Goal: Task Accomplishment & Management: Manage account settings

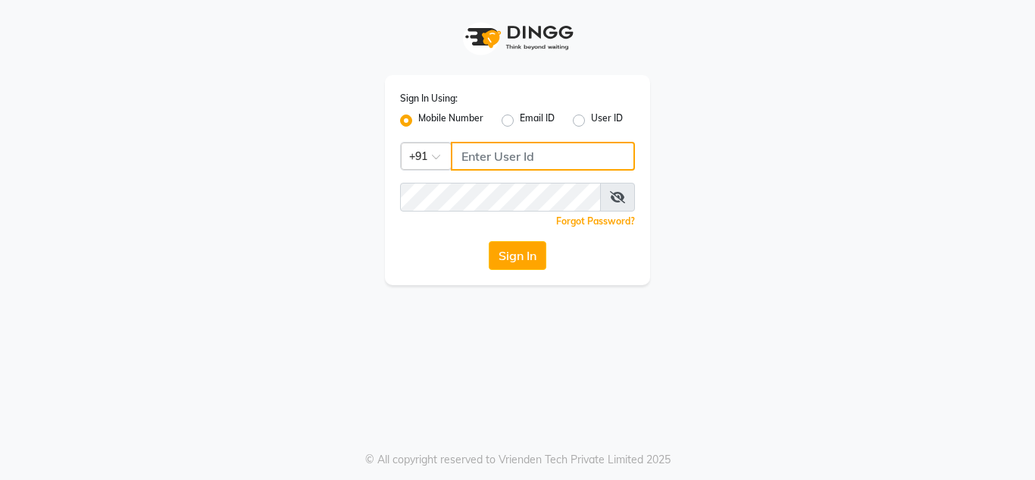
click at [588, 163] on input "Username" at bounding box center [543, 156] width 184 height 29
click at [588, 152] on input "Username" at bounding box center [543, 156] width 184 height 29
type input "9890898989"
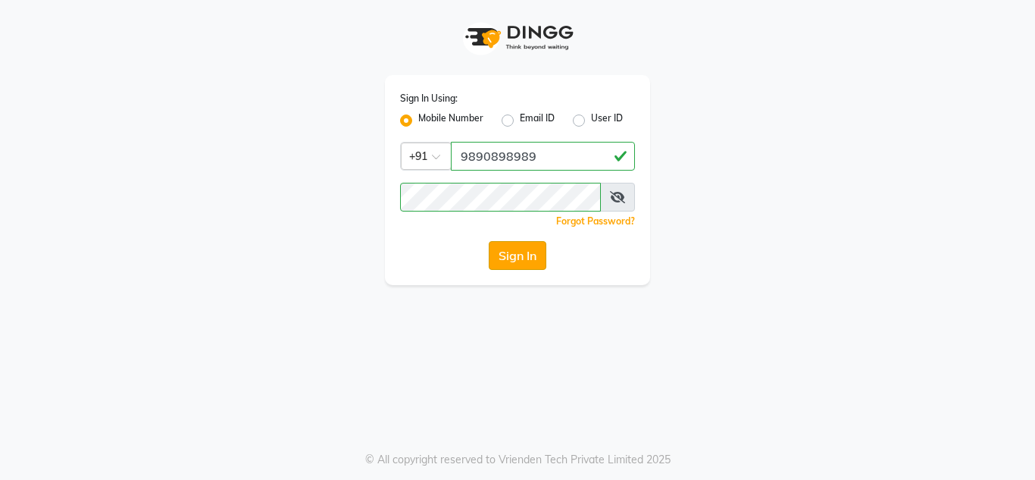
click at [489, 242] on button "Sign In" at bounding box center [518, 255] width 58 height 29
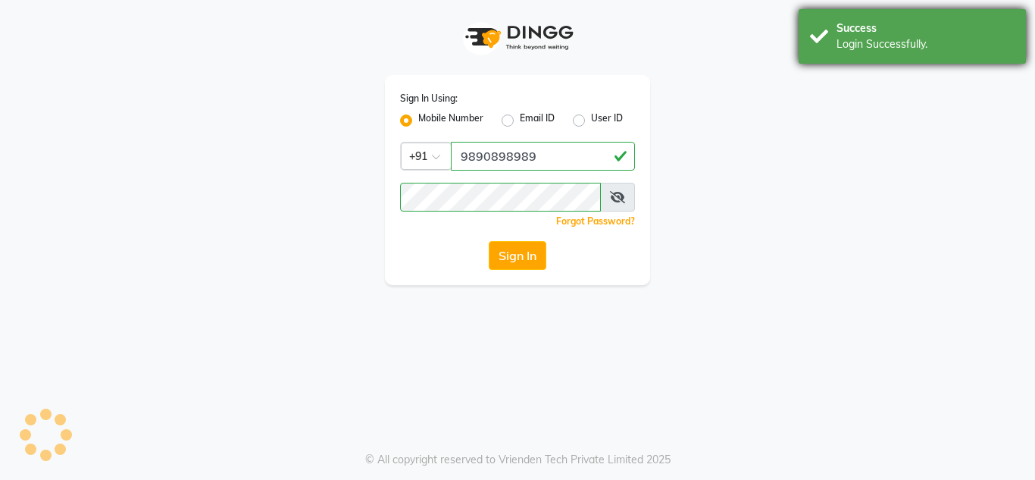
click at [875, 33] on div "Success" at bounding box center [926, 28] width 178 height 16
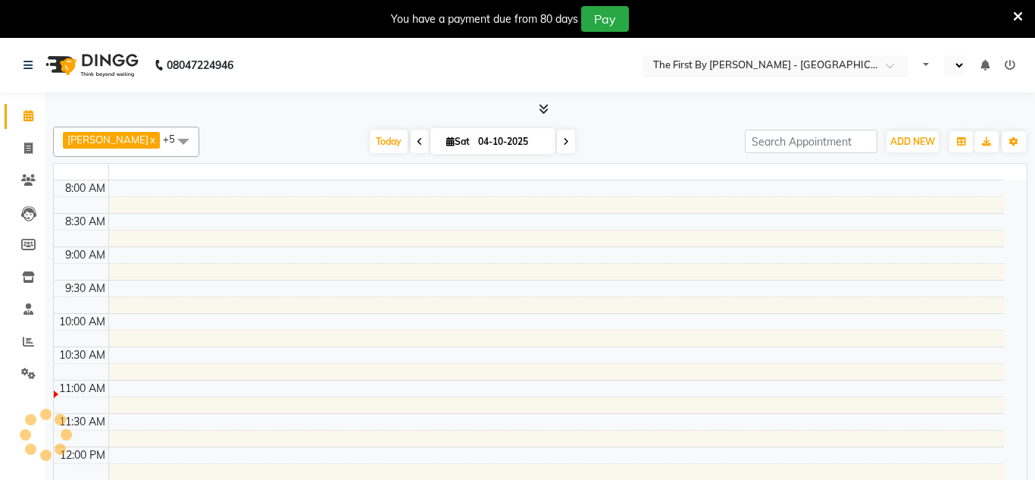
select select "en"
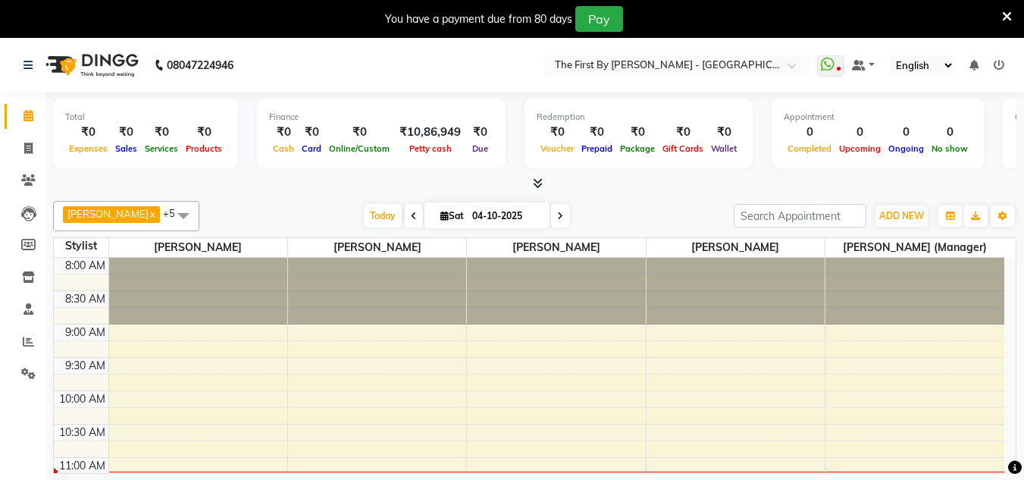
click at [1000, 22] on div "You have a payment due from 80 days Pay" at bounding box center [504, 19] width 996 height 26
click at [1012, 17] on div "You have a payment due from 80 days Pay" at bounding box center [512, 19] width 1024 height 38
click at [1006, 19] on icon at bounding box center [1007, 17] width 10 height 14
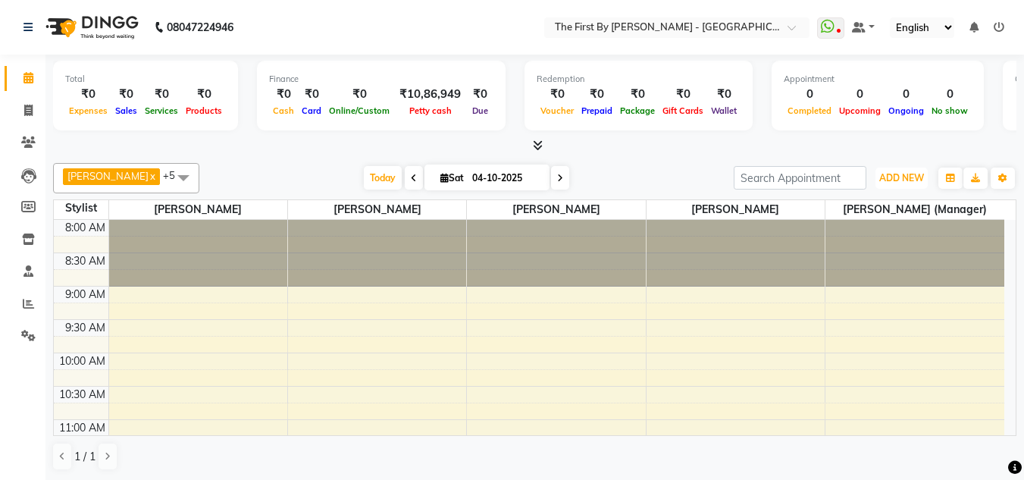
drag, startPoint x: 888, startPoint y: 180, endPoint x: 882, endPoint y: 192, distance: 14.2
click at [887, 181] on span "ADD NEW" at bounding box center [901, 177] width 45 height 11
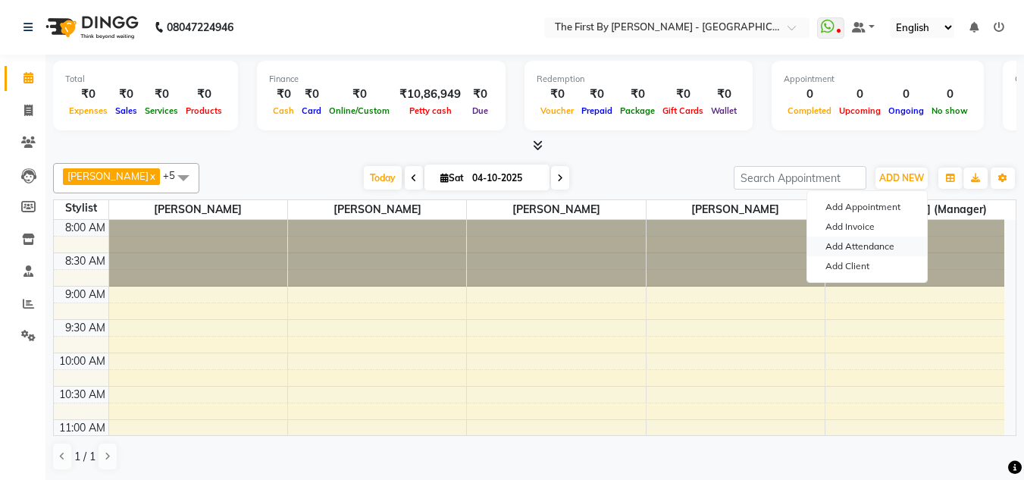
click at [879, 246] on link "Add Attendance" at bounding box center [867, 246] width 120 height 20
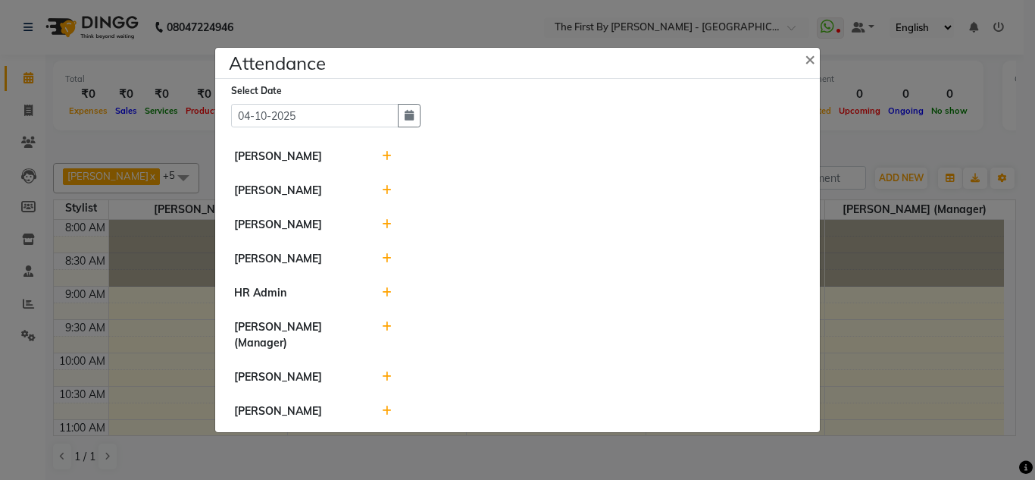
click at [383, 155] on icon at bounding box center [387, 156] width 10 height 11
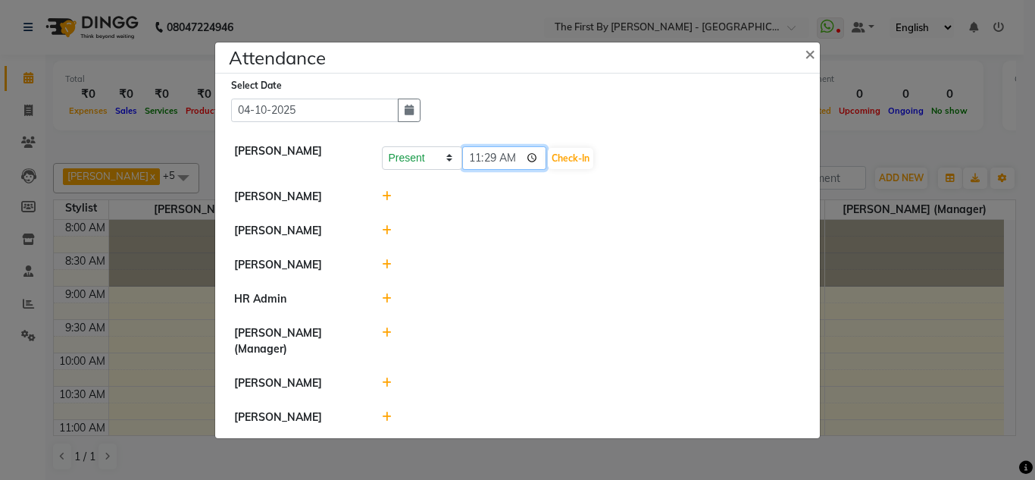
click at [472, 158] on input "11:29" at bounding box center [504, 157] width 85 height 23
type input "11:00"
click at [577, 161] on button "Check-In" at bounding box center [570, 158] width 45 height 21
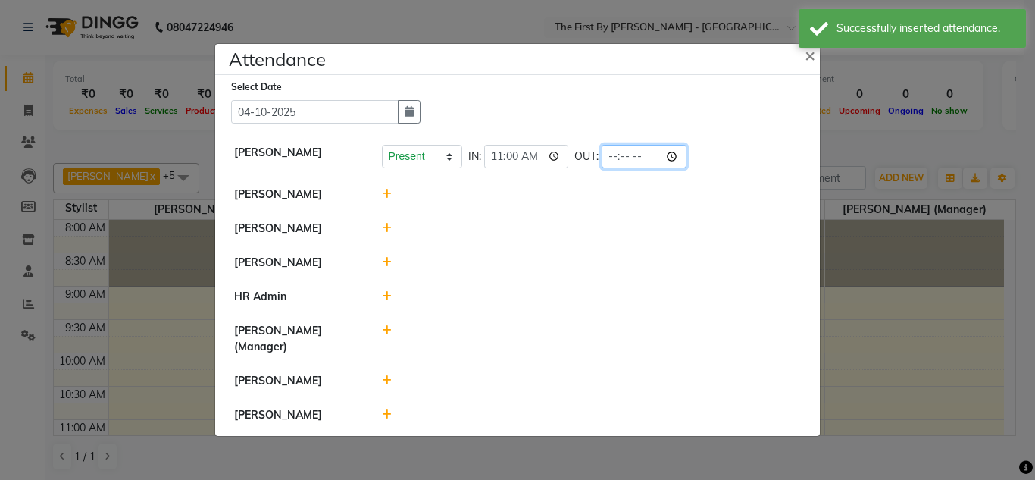
click at [612, 161] on input "time" at bounding box center [644, 156] width 85 height 23
type input "20:00"
click at [651, 260] on div at bounding box center [592, 263] width 443 height 16
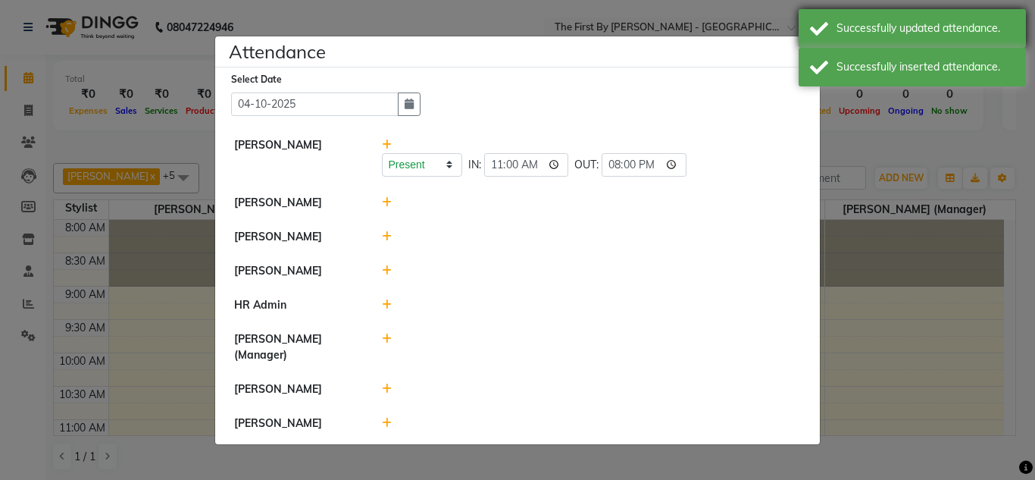
click at [873, 31] on div "Successfully updated attendance." at bounding box center [926, 28] width 178 height 16
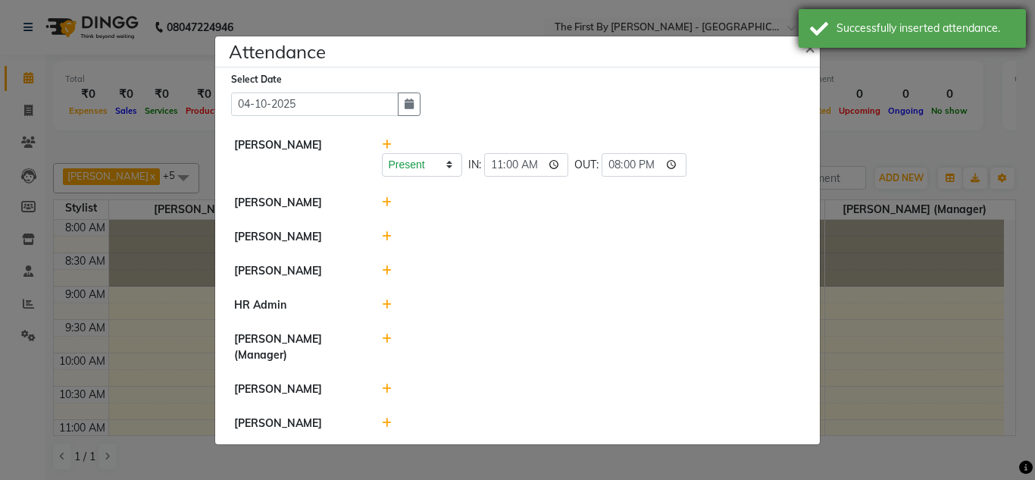
click at [860, 40] on div "Successfully inserted attendance." at bounding box center [912, 28] width 227 height 39
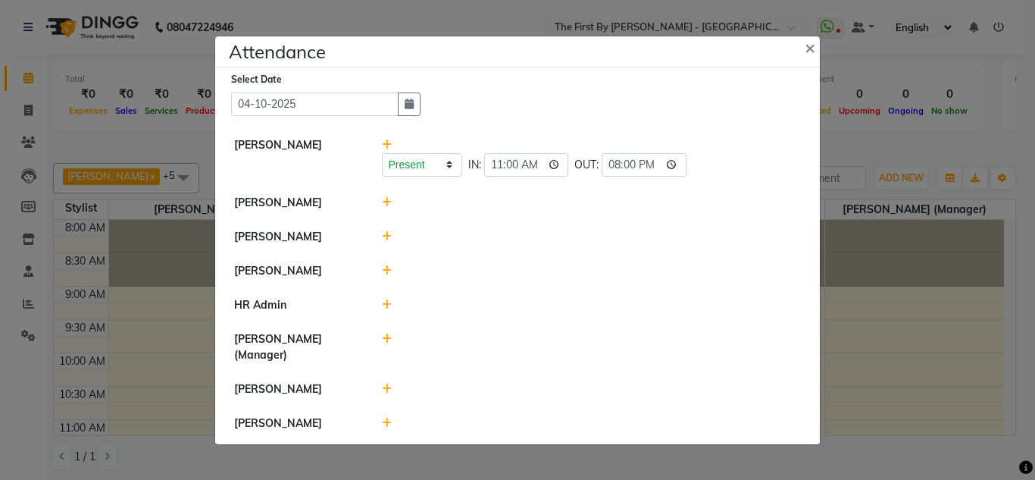
click at [387, 204] on icon at bounding box center [387, 202] width 10 height 11
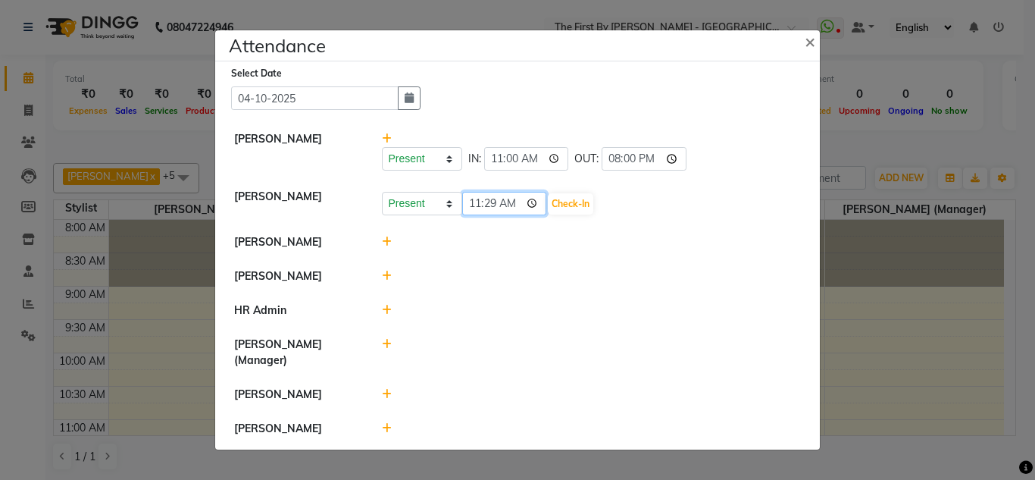
click at [478, 205] on input "11:29" at bounding box center [504, 203] width 85 height 23
type input "11:00"
click at [571, 205] on button "Check-In" at bounding box center [570, 203] width 45 height 21
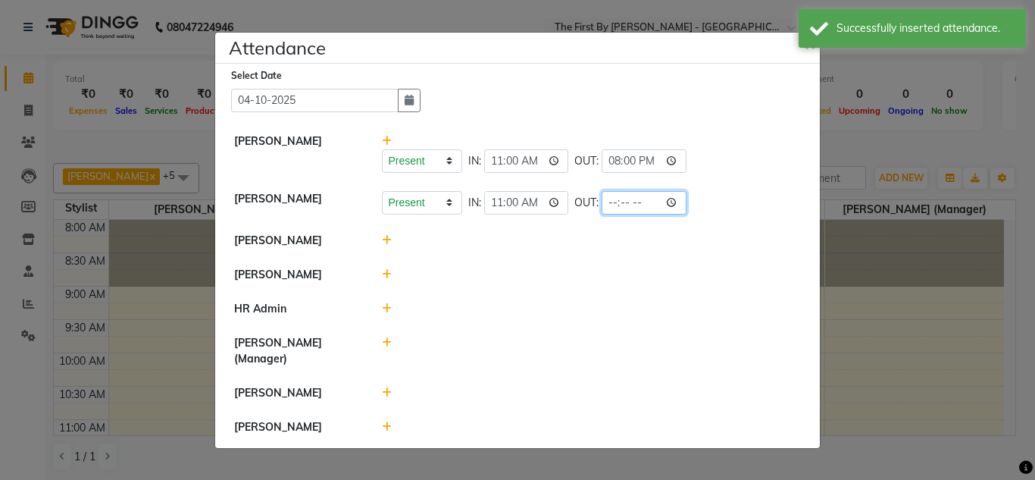
click at [614, 205] on input "time" at bounding box center [644, 202] width 85 height 23
type input "20:00"
click at [616, 263] on li "[PERSON_NAME]" at bounding box center [517, 275] width 597 height 35
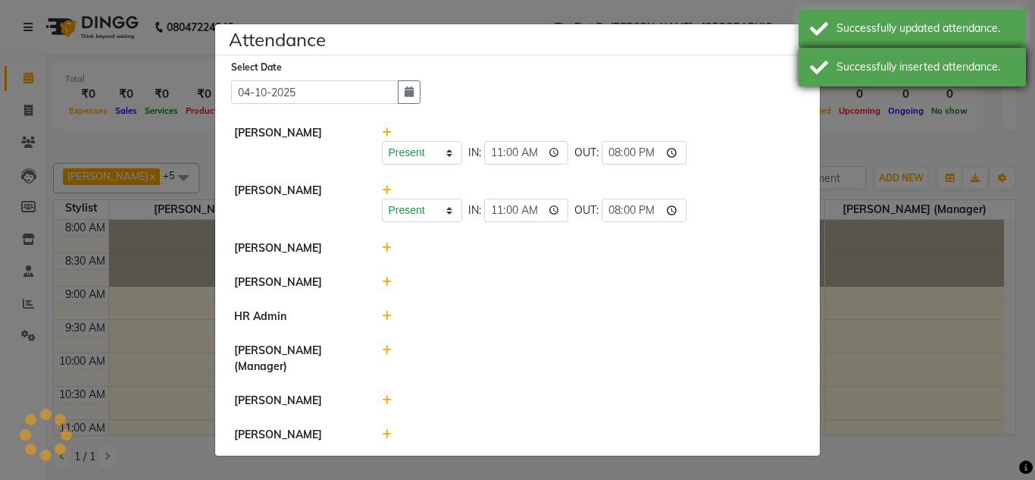
click at [812, 41] on div "Successfully updated attendance." at bounding box center [912, 28] width 227 height 39
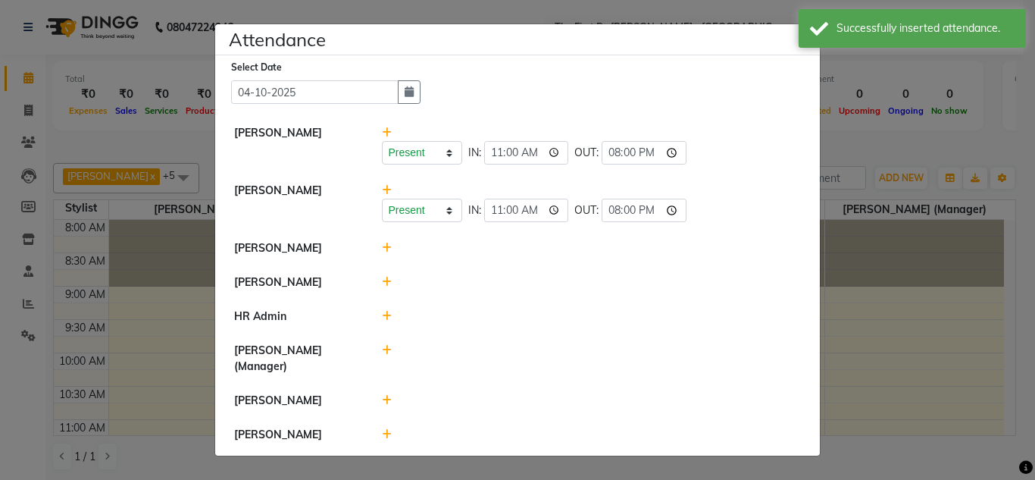
drag, startPoint x: 812, startPoint y: 30, endPoint x: 772, endPoint y: 136, distance: 113.4
click at [812, 33] on div "Successfully inserted attendance." at bounding box center [912, 28] width 227 height 39
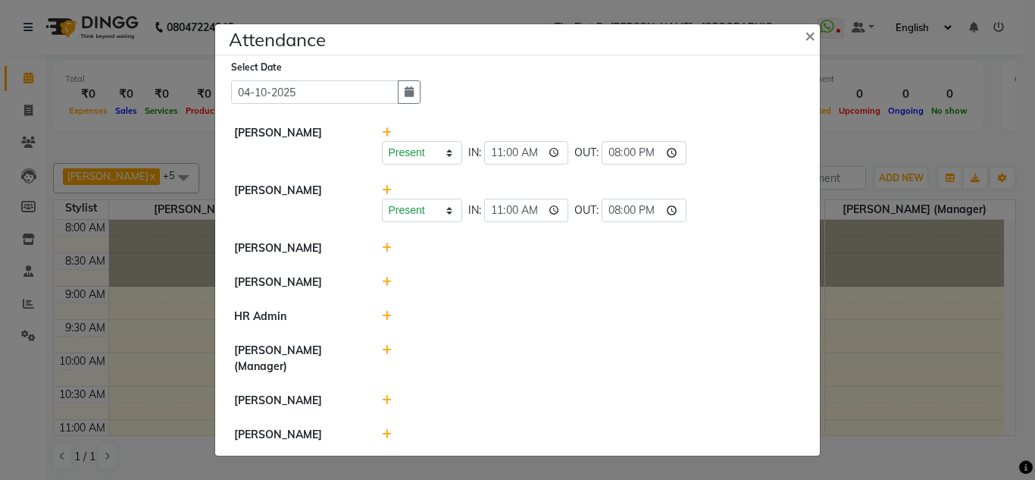
click at [386, 244] on icon at bounding box center [387, 247] width 10 height 11
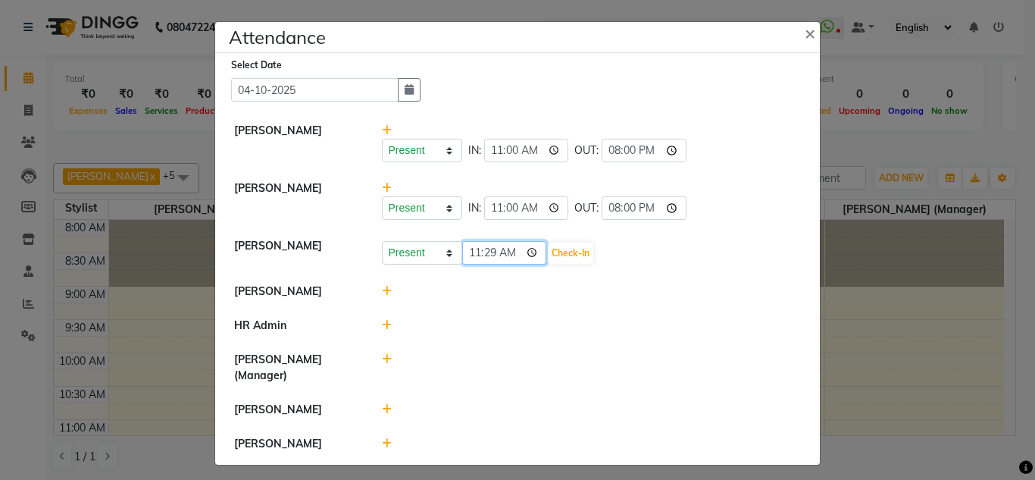
click at [471, 257] on input "11:29" at bounding box center [504, 252] width 85 height 23
type input "11:00"
click at [564, 250] on button "Check-In" at bounding box center [570, 252] width 45 height 21
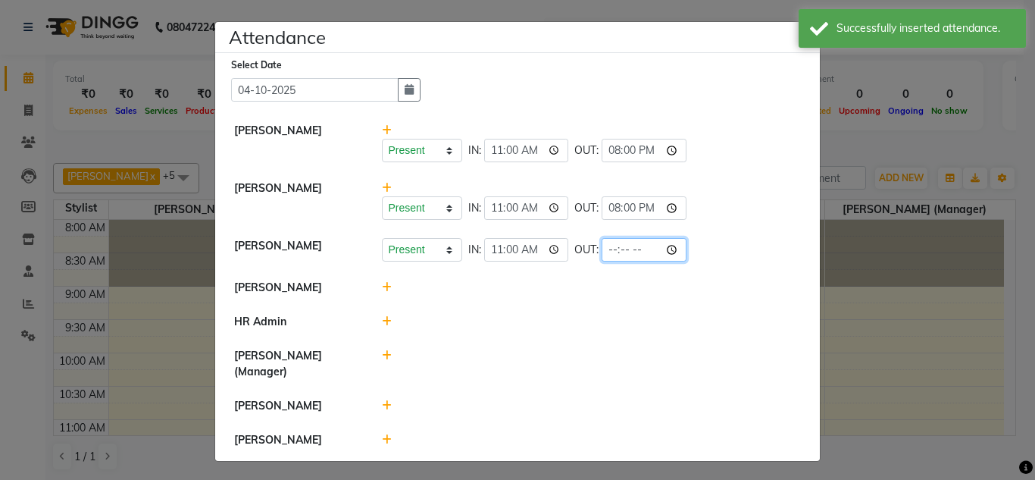
click at [614, 254] on input "time" at bounding box center [644, 249] width 85 height 23
type input "20:00"
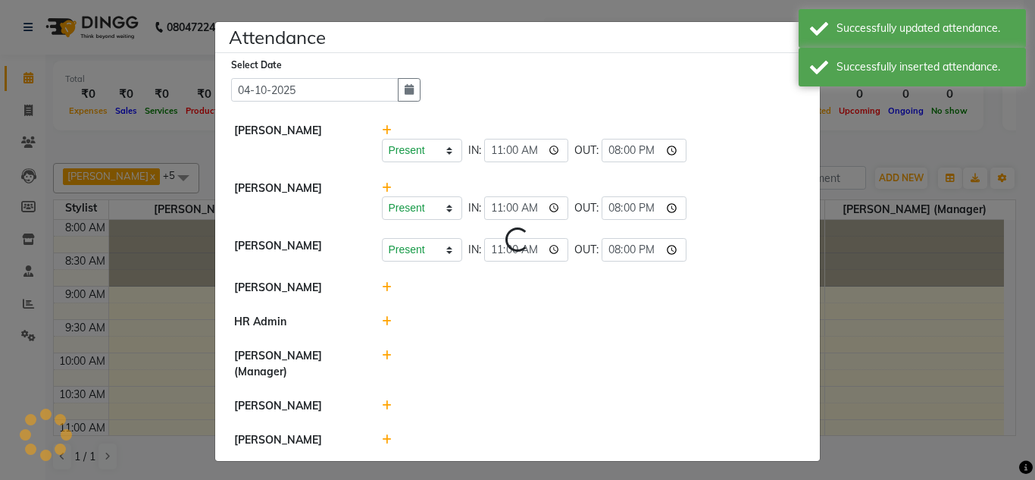
click at [598, 330] on li "HR Admin" at bounding box center [517, 322] width 597 height 35
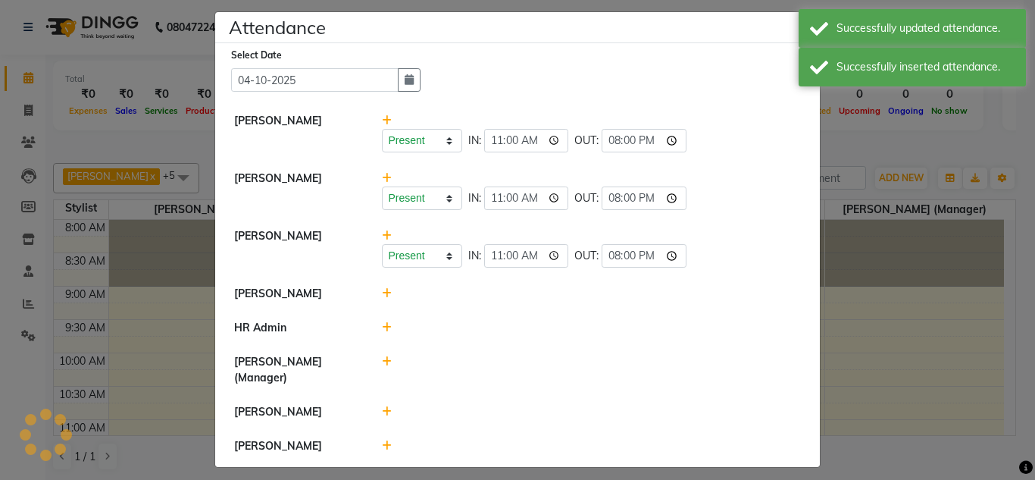
scroll to position [19, 0]
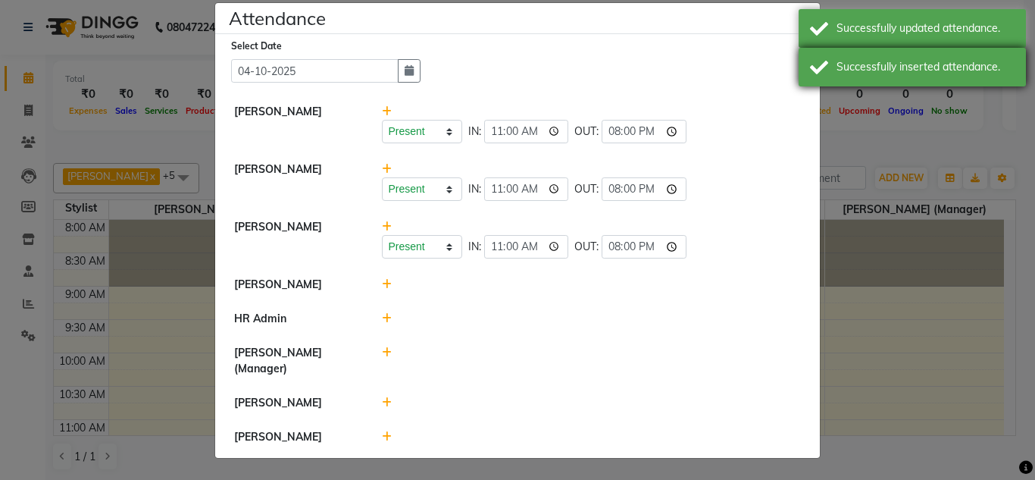
click at [805, 80] on div "Successfully inserted attendance." at bounding box center [912, 67] width 227 height 39
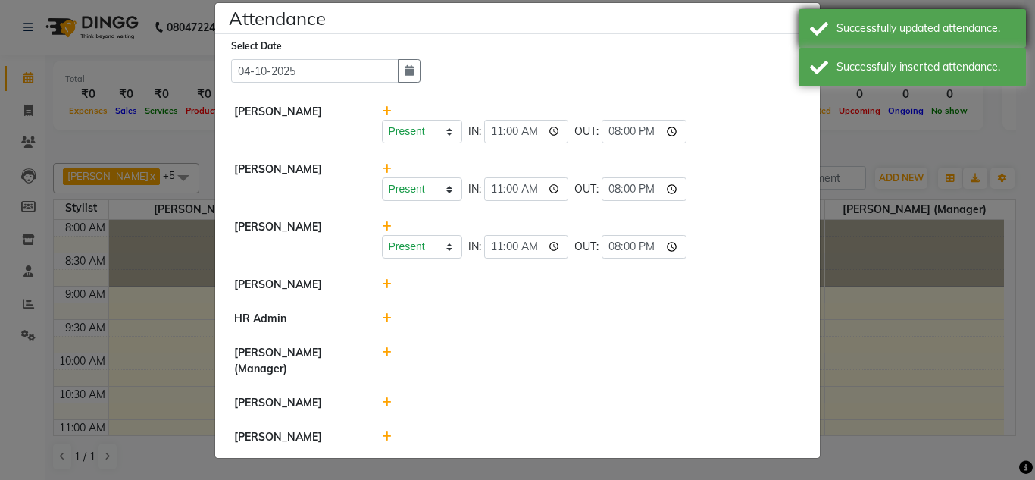
click at [809, 32] on div "Successfully updated attendance." at bounding box center [912, 28] width 227 height 39
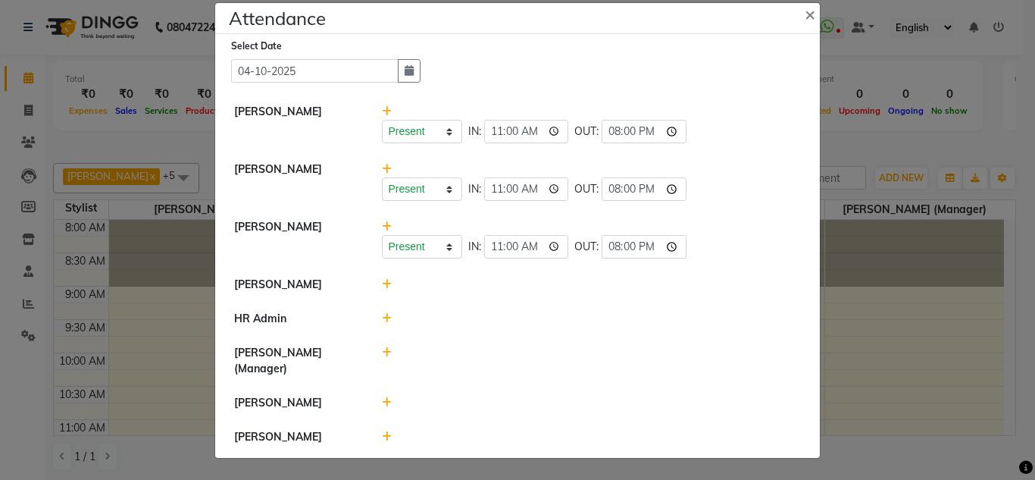
click at [382, 286] on icon at bounding box center [387, 284] width 10 height 11
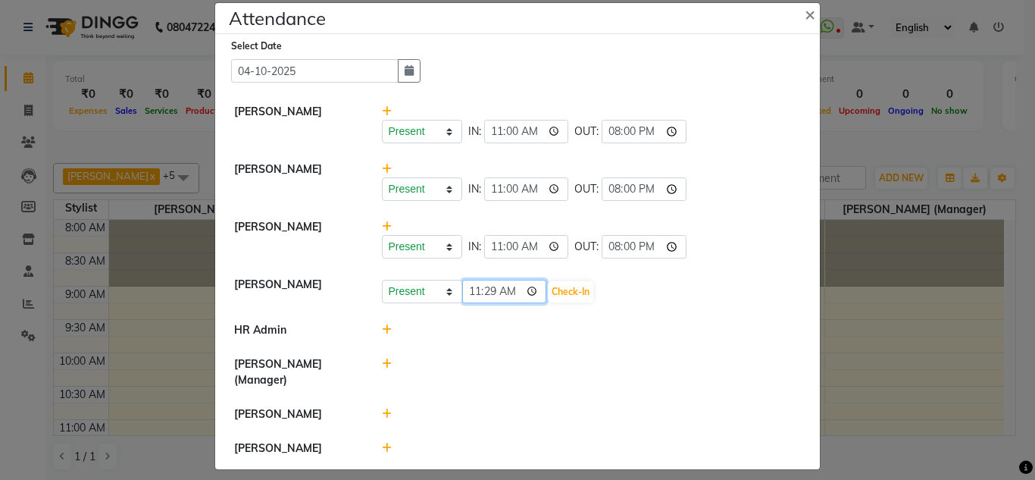
click at [462, 296] on input "11:29" at bounding box center [504, 291] width 85 height 23
type input "11:00"
click at [565, 300] on button "Check-In" at bounding box center [570, 291] width 45 height 21
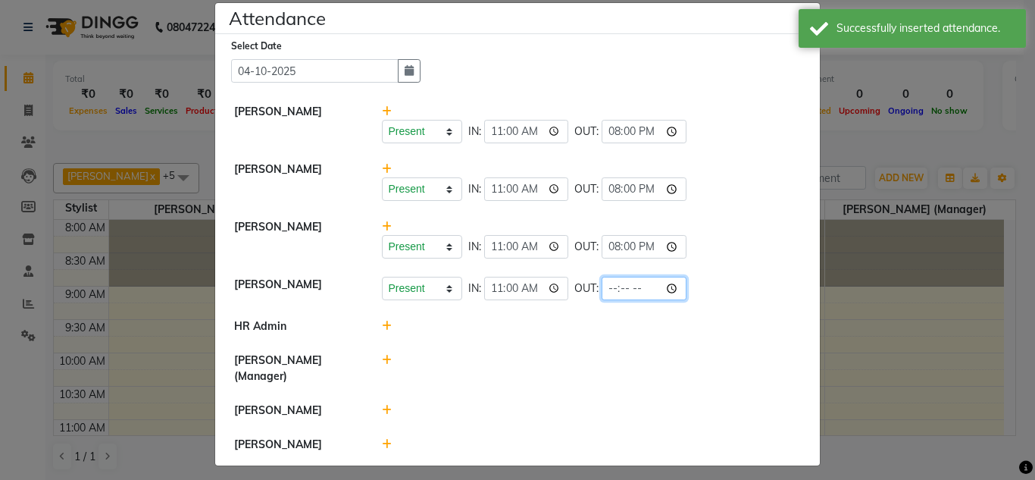
click at [603, 292] on input "time" at bounding box center [644, 288] width 85 height 23
type input "20:00"
click at [621, 344] on li "[PERSON_NAME] (Manager)" at bounding box center [517, 368] width 597 height 51
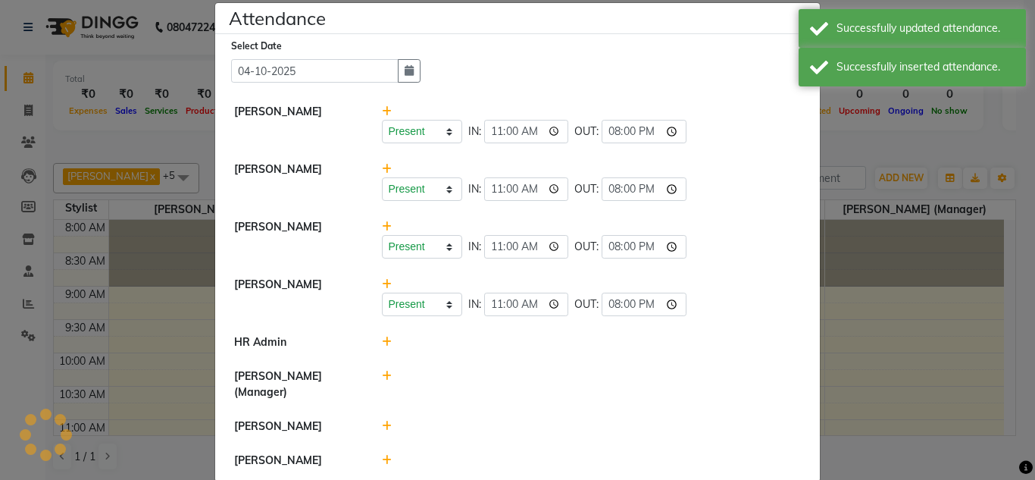
scroll to position [42, 0]
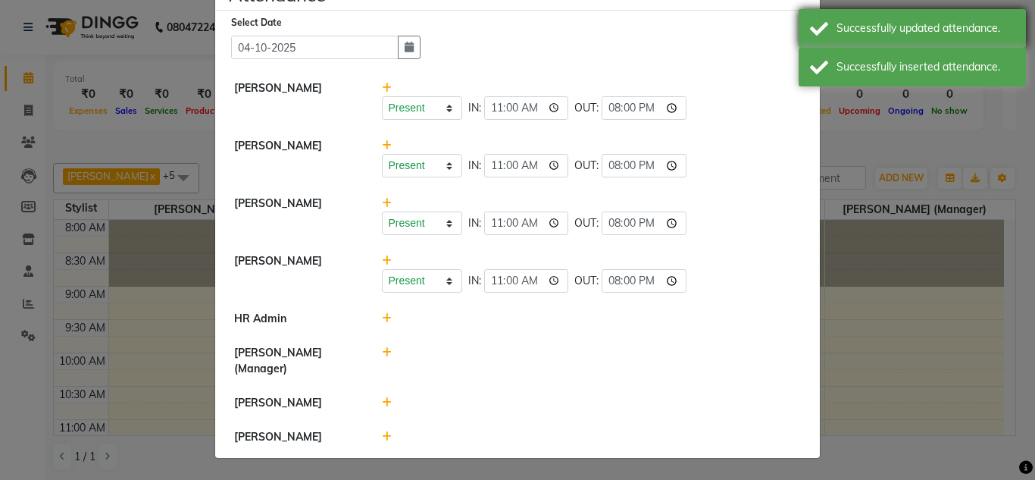
drag, startPoint x: 850, startPoint y: 73, endPoint x: 839, endPoint y: 21, distance: 52.8
click at [851, 73] on div "Successfully inserted attendance." at bounding box center [926, 67] width 178 height 16
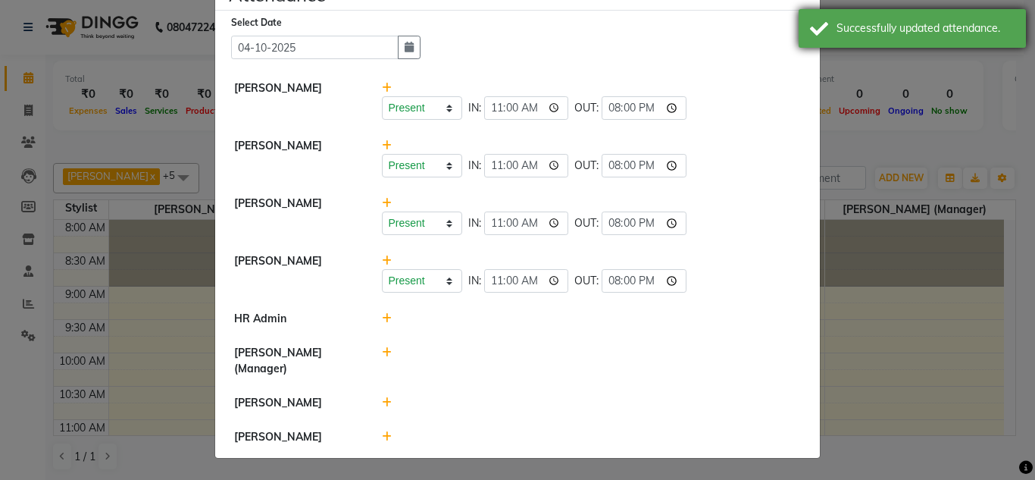
click at [836, 33] on div "Successfully updated attendance." at bounding box center [912, 28] width 227 height 39
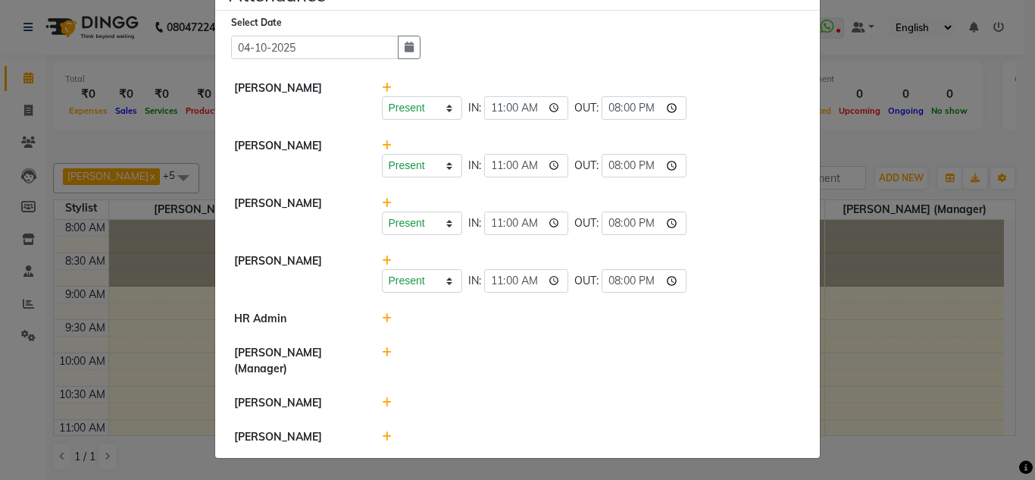
click at [382, 321] on icon at bounding box center [387, 318] width 10 height 11
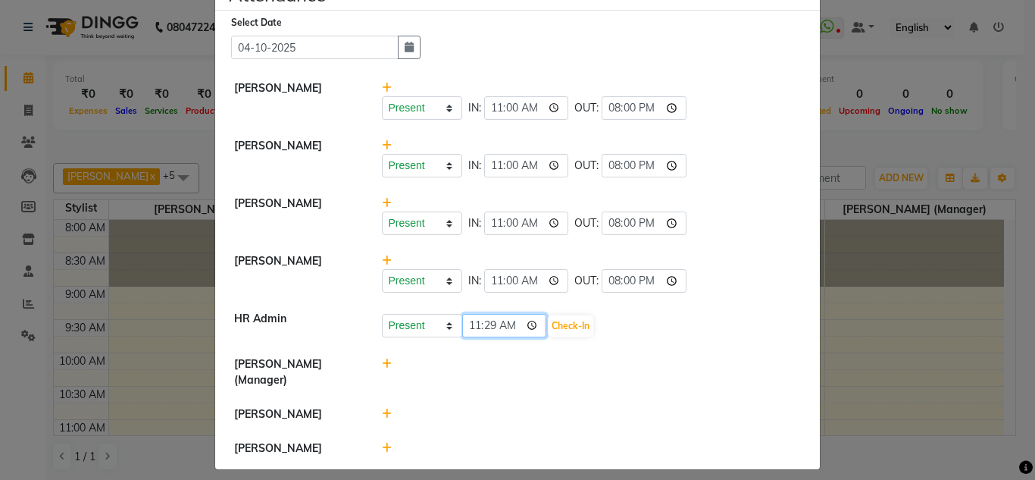
click at [468, 324] on input "11:29" at bounding box center [504, 325] width 85 height 23
type input "11:00"
click at [574, 332] on button "Check-In" at bounding box center [570, 325] width 45 height 21
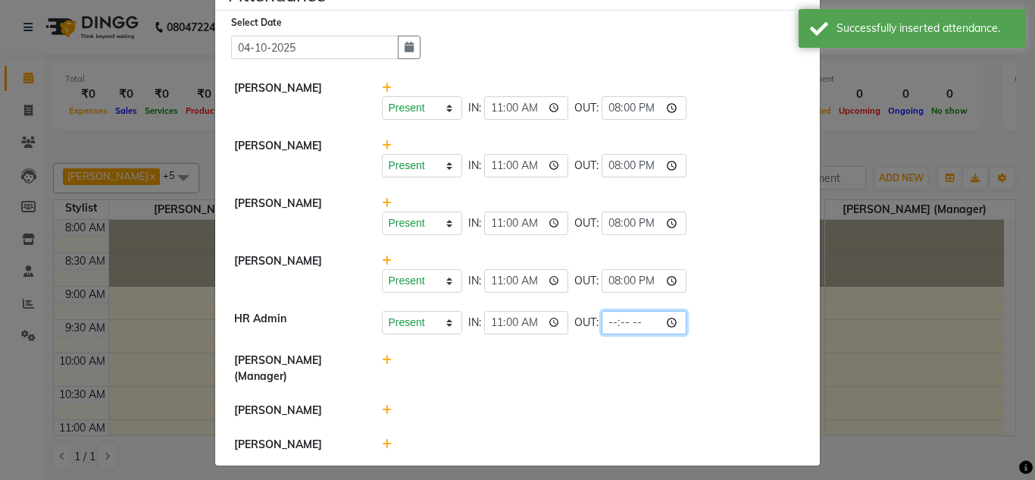
click at [612, 325] on input "time" at bounding box center [644, 322] width 85 height 23
type input "20:00"
click at [667, 364] on div at bounding box center [592, 368] width 443 height 32
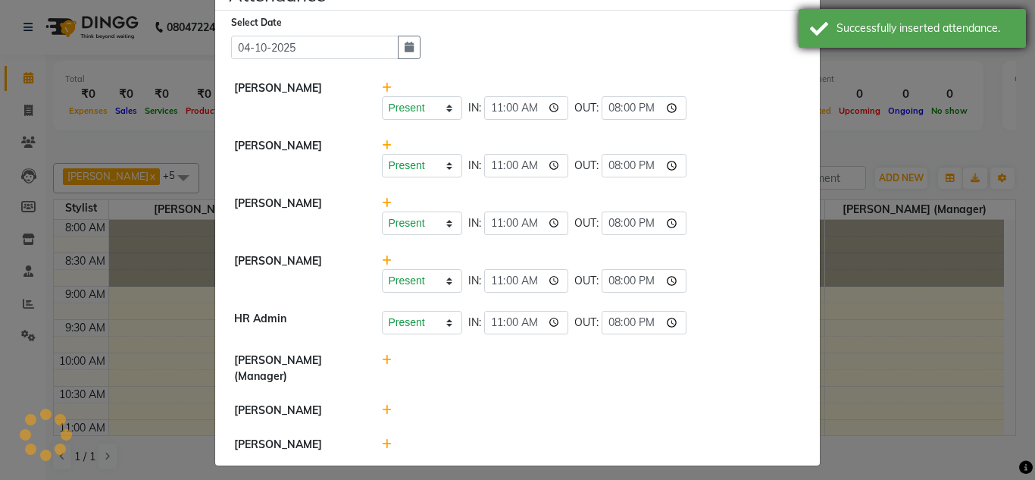
click at [831, 36] on div "Successfully inserted attendance." at bounding box center [912, 28] width 227 height 39
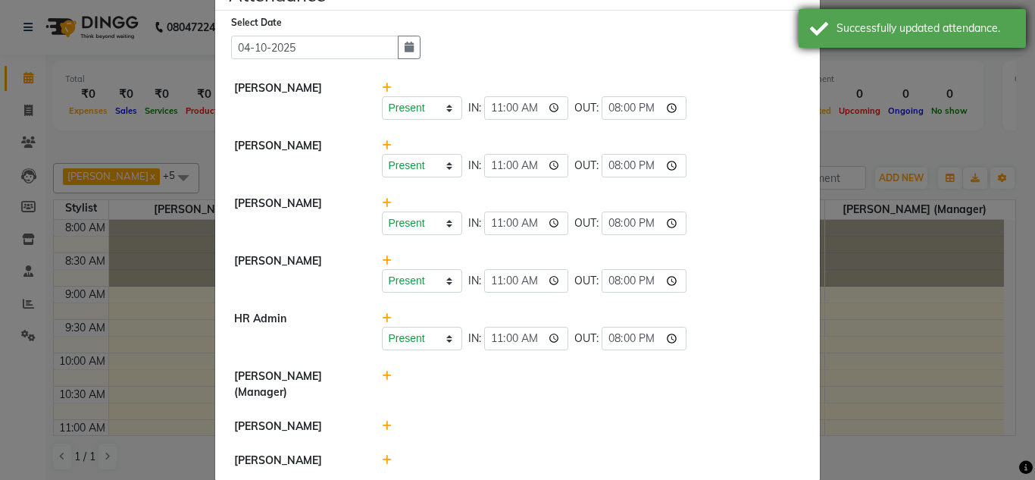
click at [855, 34] on div "Successfully updated attendance." at bounding box center [926, 28] width 178 height 16
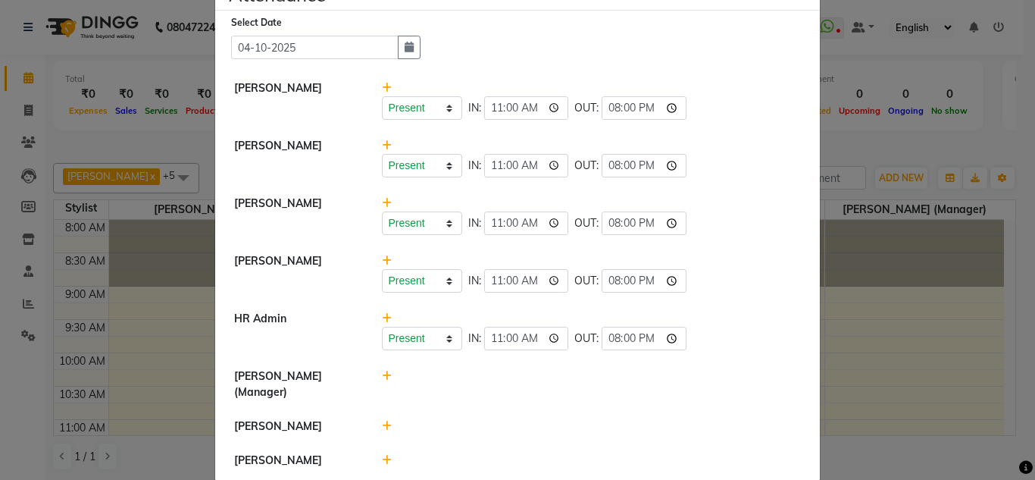
scroll to position [66, 0]
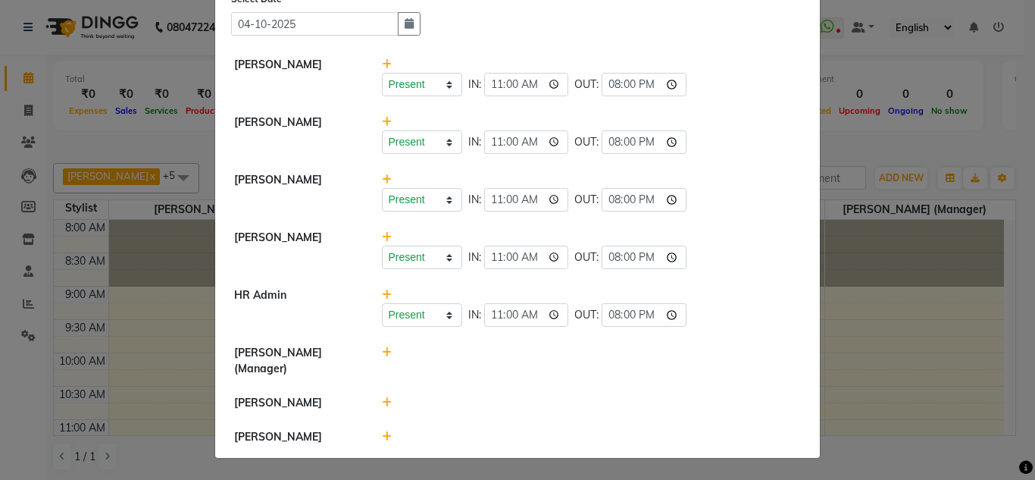
click at [385, 352] on icon at bounding box center [387, 352] width 10 height 11
click at [471, 352] on input "11:30" at bounding box center [504, 359] width 85 height 23
type input "11:00"
click at [577, 366] on button "Check-In" at bounding box center [570, 359] width 45 height 21
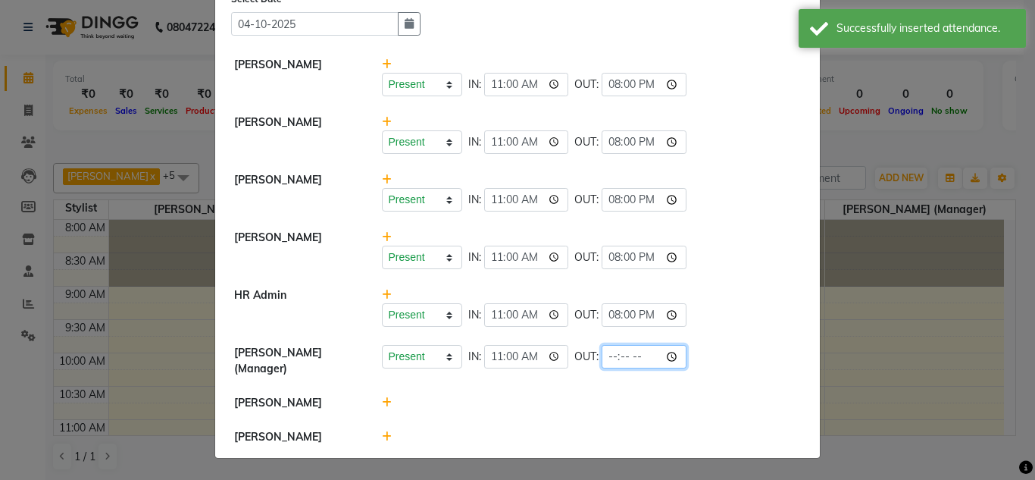
click at [607, 362] on input "time" at bounding box center [644, 356] width 85 height 23
type input "20:00"
click at [613, 395] on div at bounding box center [592, 403] width 443 height 16
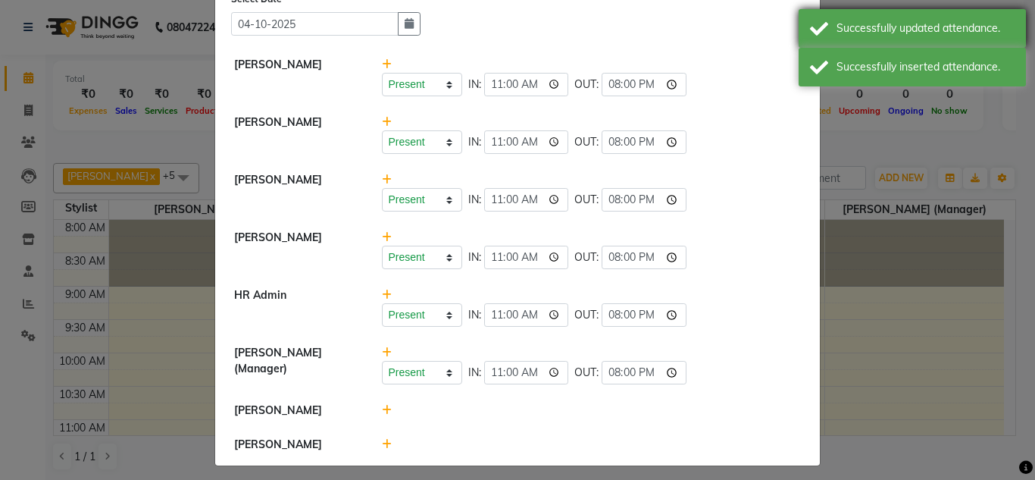
click at [834, 19] on div "Successfully updated attendance." at bounding box center [912, 28] width 227 height 39
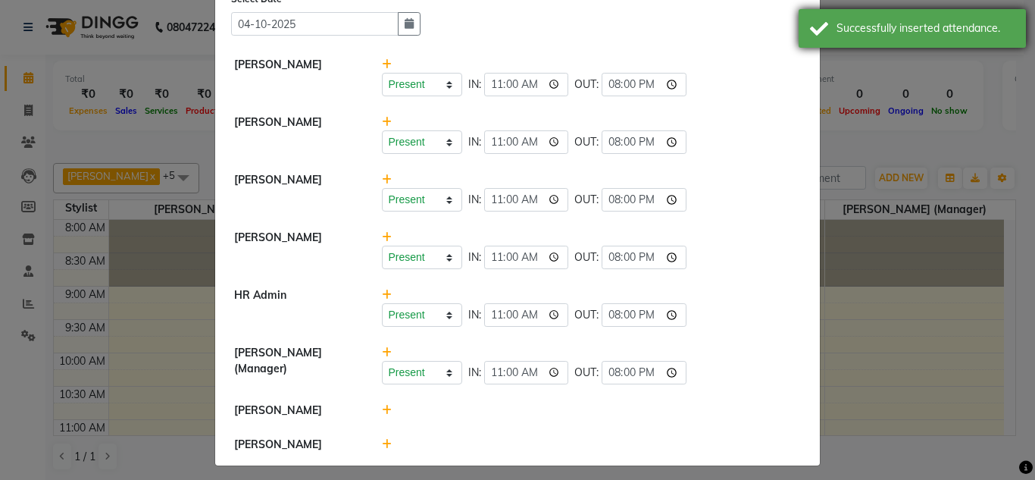
click at [818, 15] on div "Successfully inserted attendance." at bounding box center [912, 28] width 227 height 39
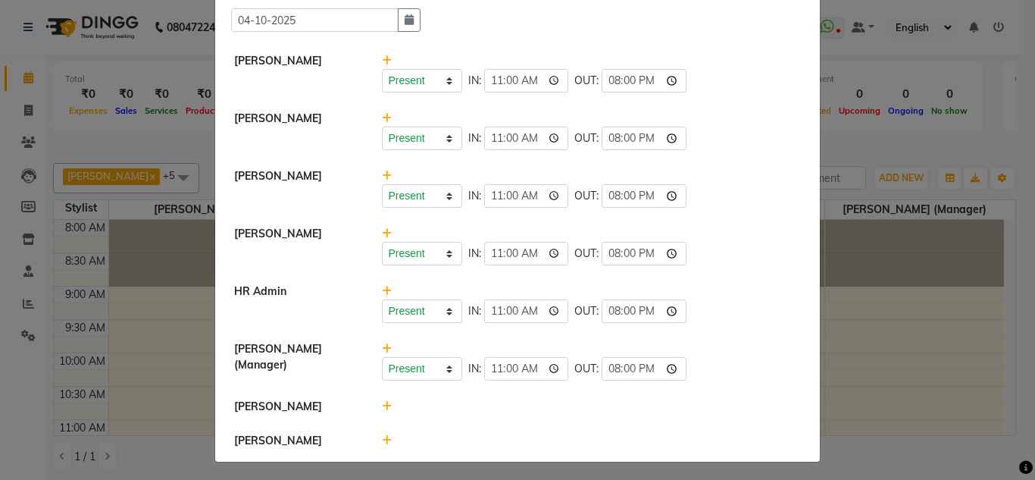
scroll to position [74, 0]
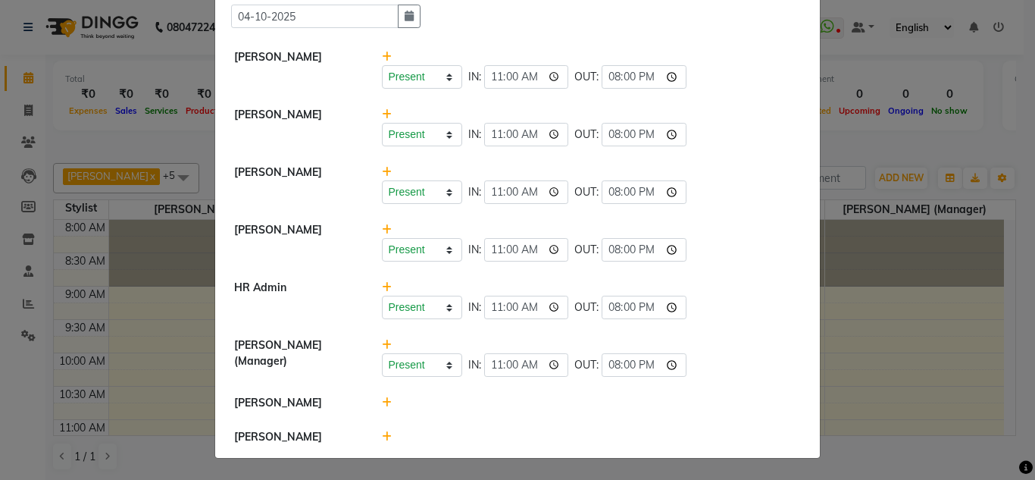
click at [382, 401] on icon at bounding box center [387, 402] width 10 height 11
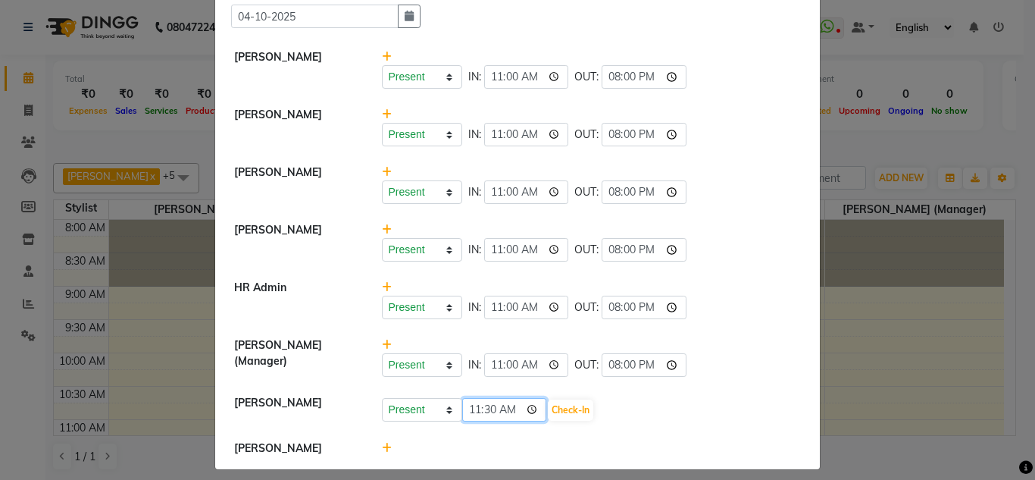
click at [467, 414] on input "11:30" at bounding box center [504, 409] width 85 height 23
type input "11:00"
click at [556, 413] on button "Check-In" at bounding box center [570, 409] width 45 height 21
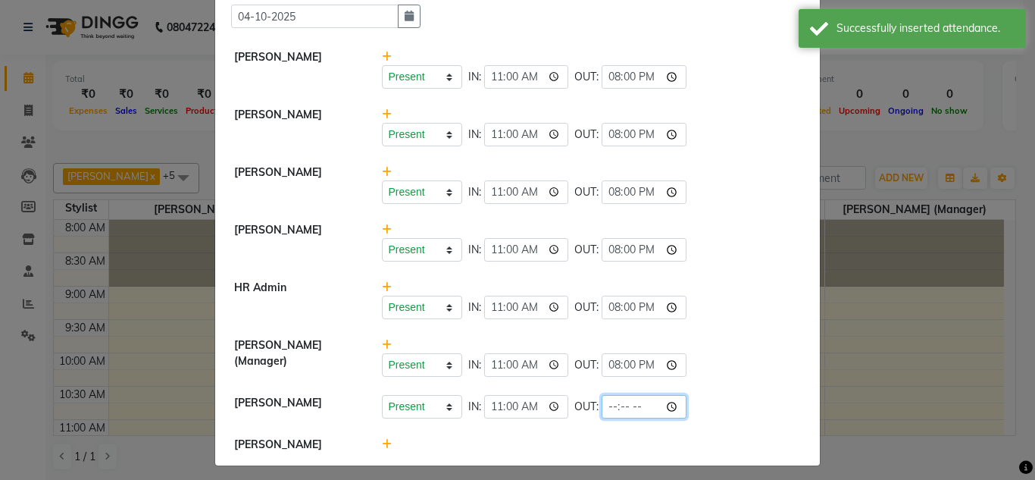
click at [605, 415] on input "time" at bounding box center [644, 406] width 85 height 23
type input "20:00"
click at [717, 452] on div at bounding box center [592, 444] width 443 height 16
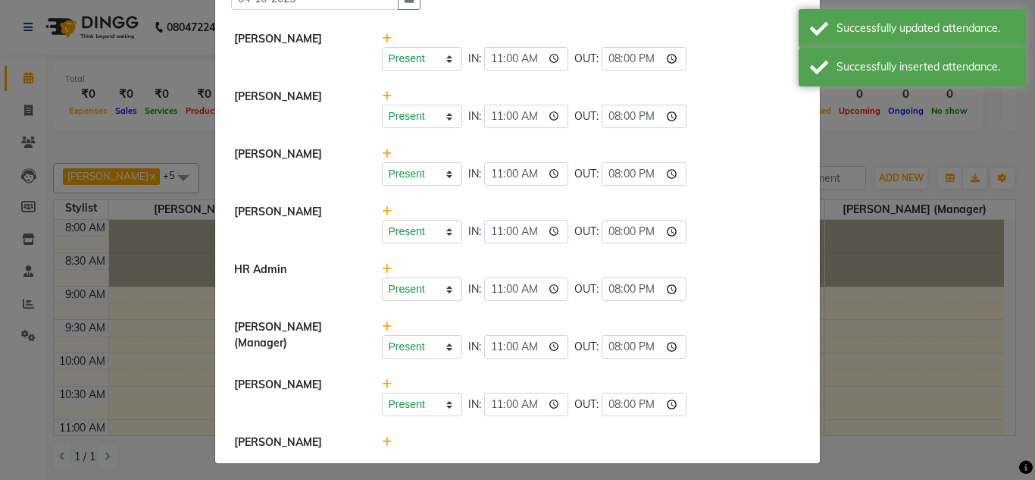
scroll to position [97, 0]
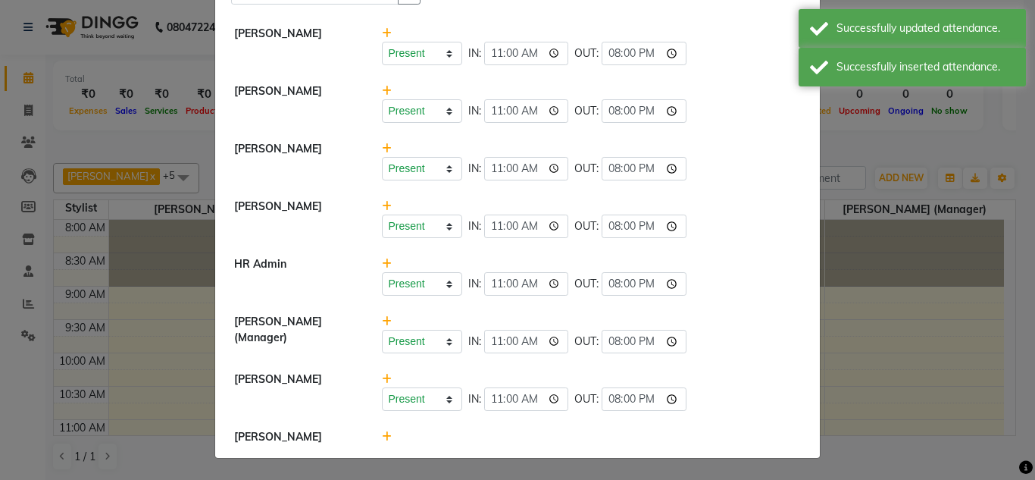
click at [384, 437] on icon at bounding box center [387, 436] width 10 height 11
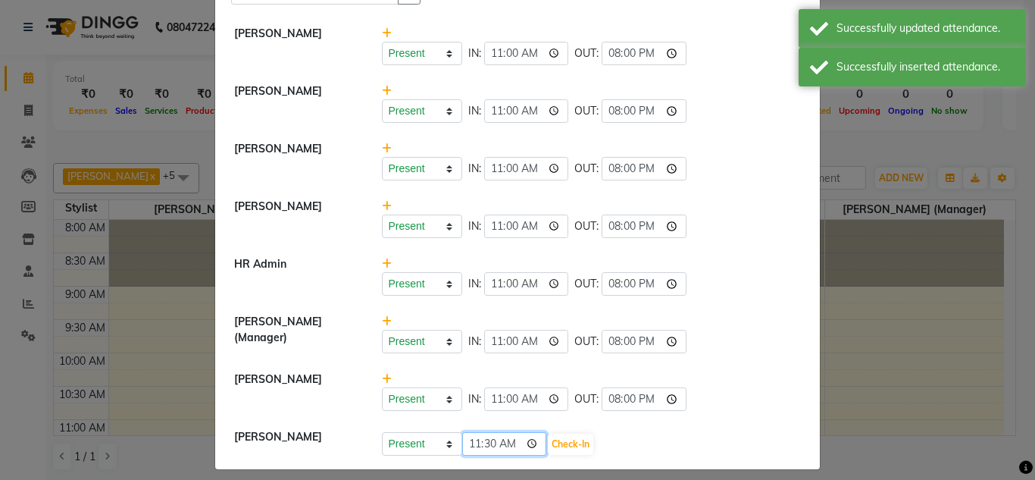
click at [468, 443] on input "11:30" at bounding box center [504, 443] width 85 height 23
type input "11:00"
click at [579, 436] on button "Check-In" at bounding box center [570, 443] width 45 height 21
click at [579, 451] on button "Check-In" at bounding box center [570, 443] width 45 height 21
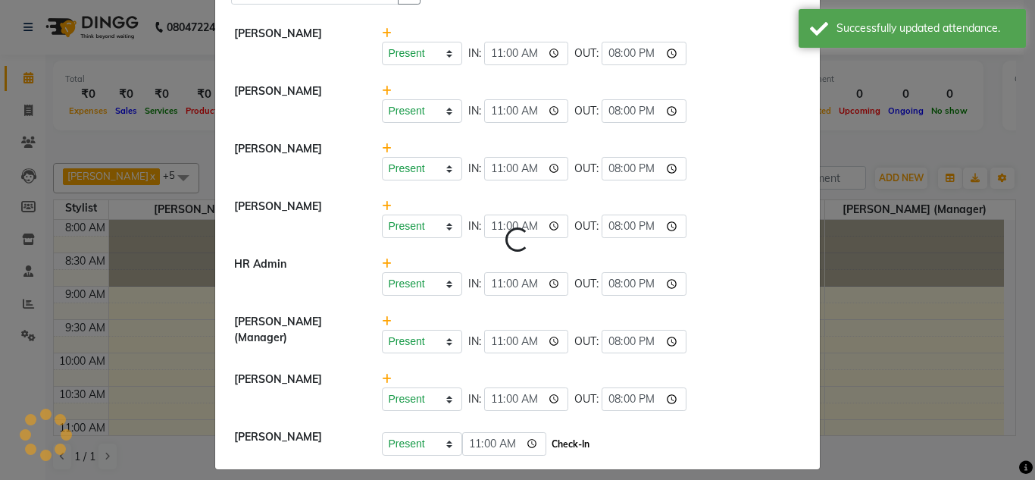
click at [581, 443] on button "Check-In" at bounding box center [570, 443] width 45 height 21
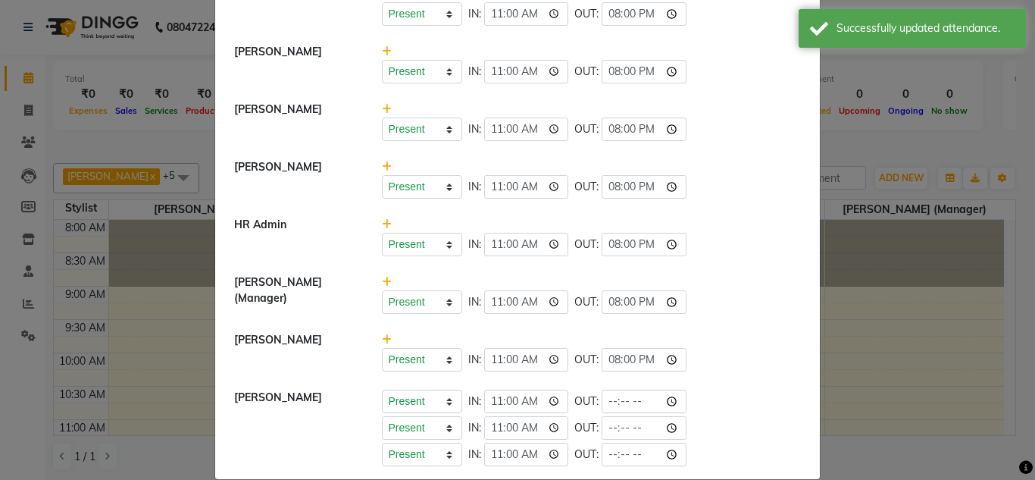
scroll to position [158, 0]
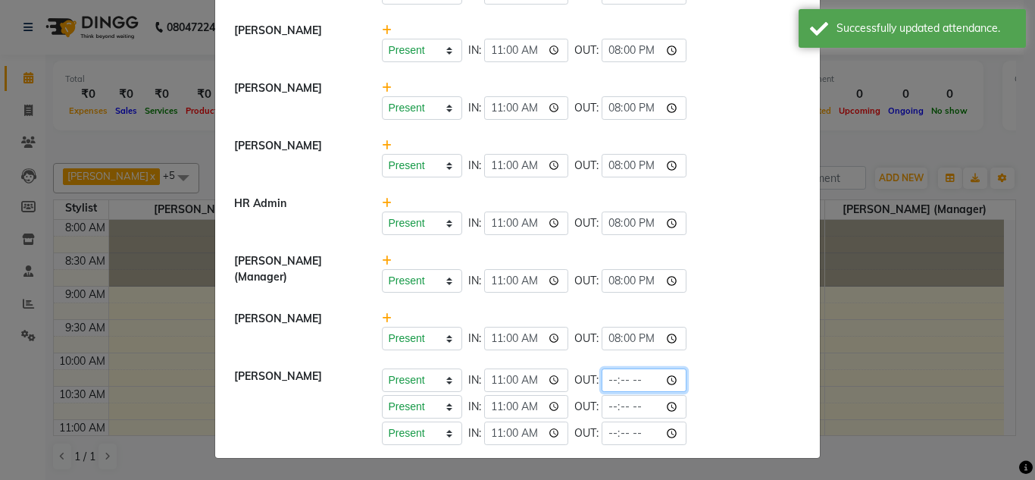
click at [607, 376] on input "time" at bounding box center [644, 379] width 85 height 23
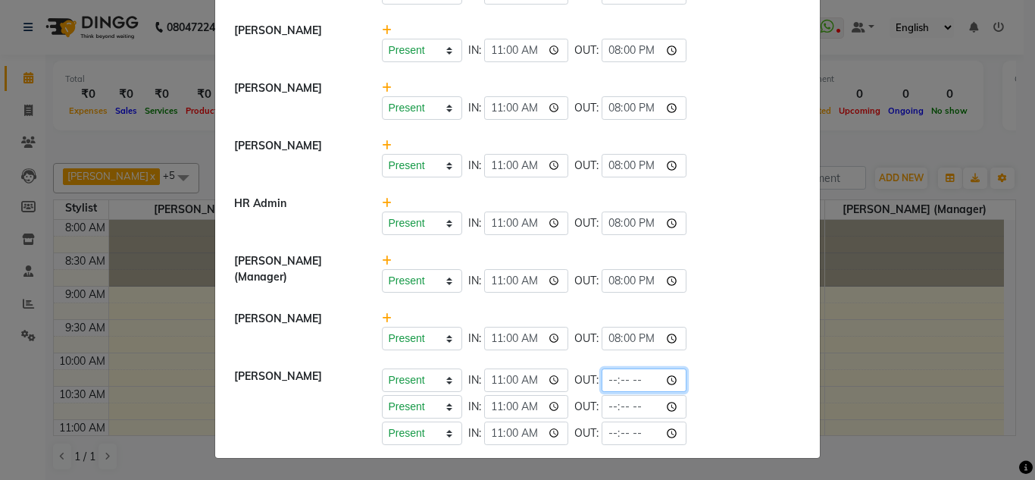
type input "20:00"
click at [792, 336] on div "Present Absent Late Half Day Weekly Off IN: 11:00 OUT: 20:00" at bounding box center [592, 338] width 420 height 23
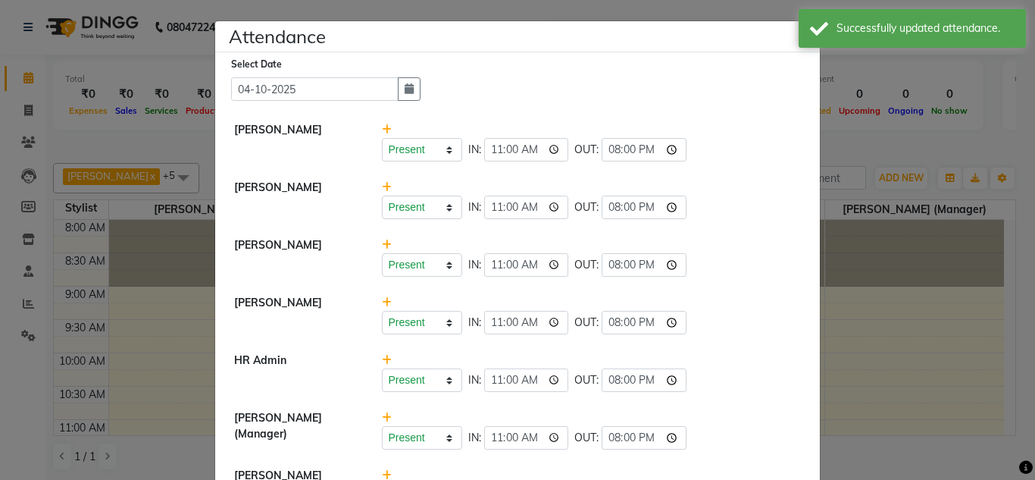
scroll to position [0, 0]
click at [855, 33] on div "Successfully updated attendance." at bounding box center [926, 28] width 178 height 16
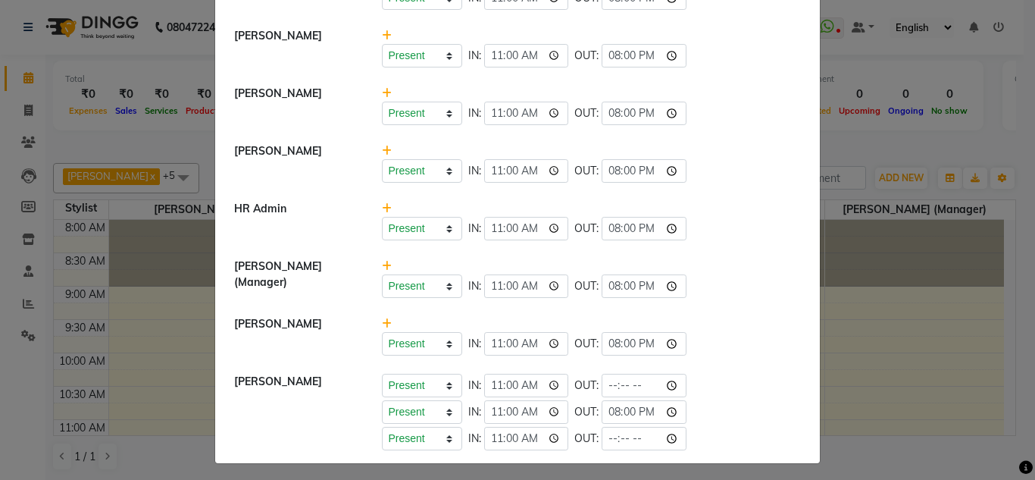
scroll to position [158, 0]
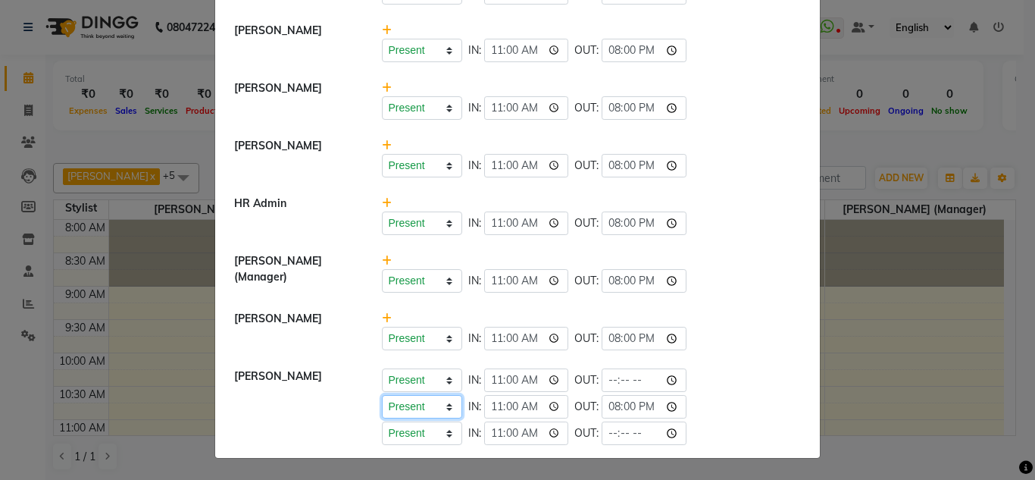
click at [455, 402] on select "Present Absent Late Half Day Weekly Off" at bounding box center [422, 406] width 80 height 23
click at [363, 420] on div "[PERSON_NAME]" at bounding box center [297, 406] width 148 height 77
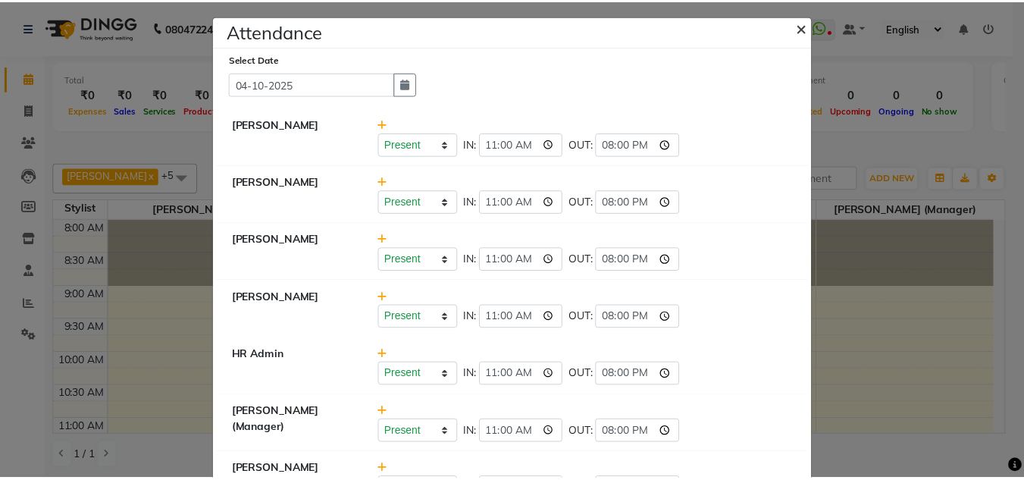
scroll to position [0, 0]
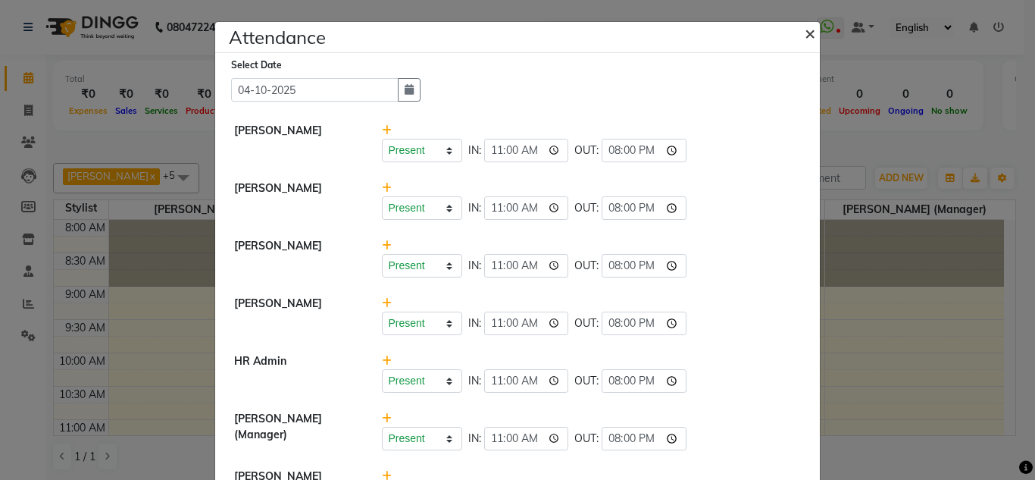
click at [805, 43] on span "×" at bounding box center [810, 32] width 11 height 23
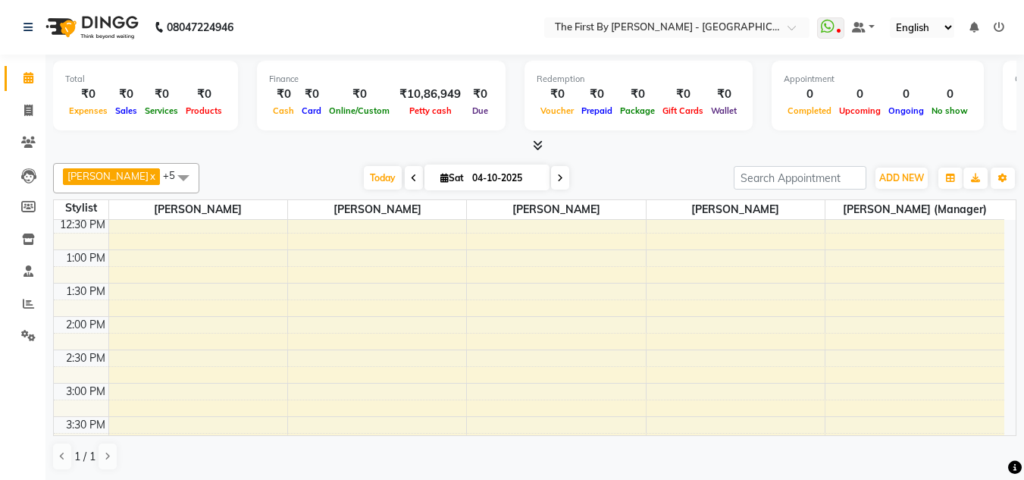
scroll to position [227, 0]
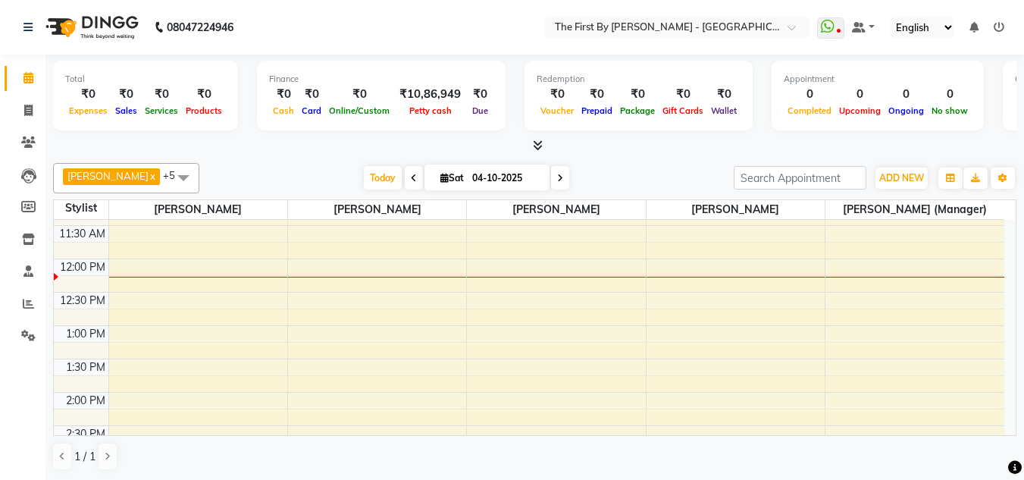
click at [663, 221] on div "8:00 AM 8:30 AM 9:00 AM 9:30 AM 10:00 AM 10:30 AM 11:00 AM 11:30 AM 12:00 PM 12…" at bounding box center [529, 425] width 950 height 866
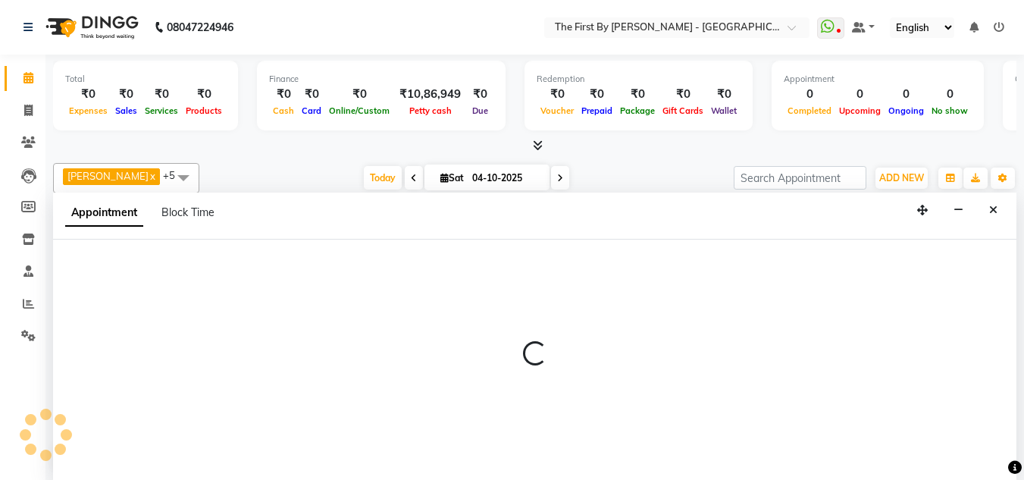
scroll to position [1, 0]
select select "49058"
select select "675"
select select "tentative"
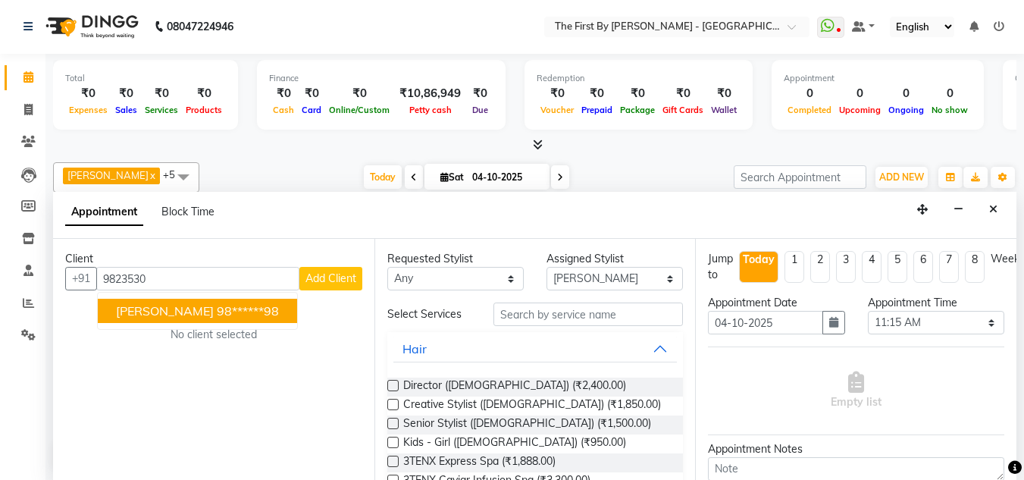
click at [158, 299] on button "[PERSON_NAME] 98******98" at bounding box center [197, 311] width 199 height 24
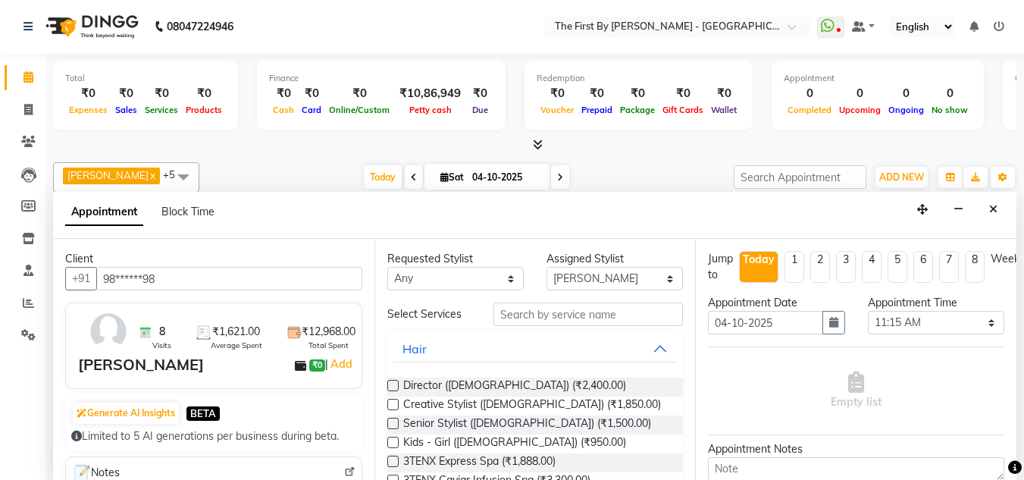
type input "98******98"
click at [532, 320] on input "text" at bounding box center [587, 313] width 189 height 23
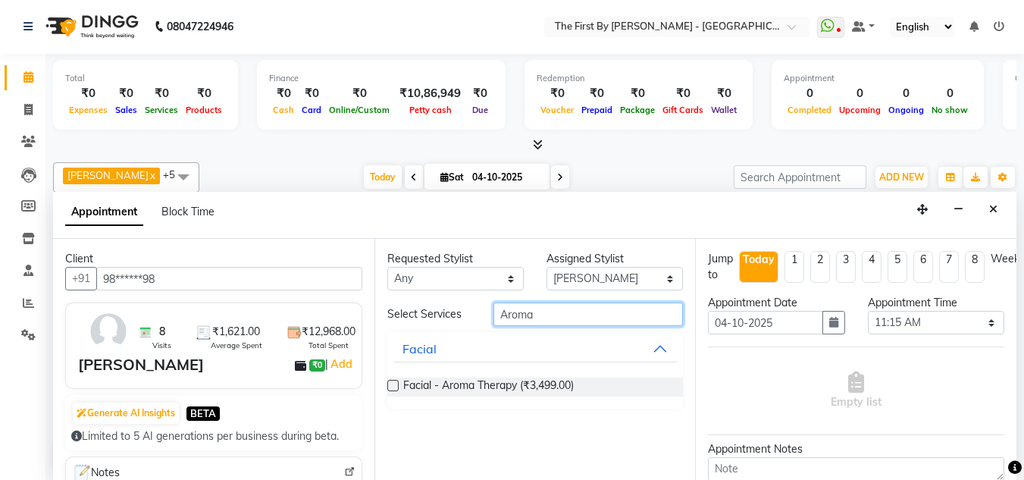
type input "Aroma"
drag, startPoint x: 527, startPoint y: 334, endPoint x: 525, endPoint y: 355, distance: 20.6
click at [525, 355] on div "Facial" at bounding box center [535, 348] width 296 height 33
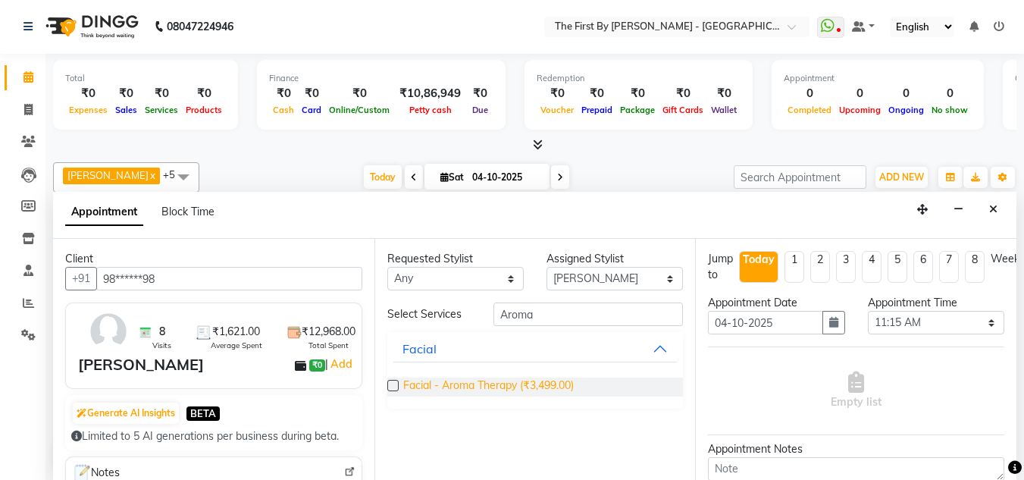
click at [519, 379] on span "Facial - Aroma Therapy (₹3,499.00)" at bounding box center [488, 386] width 171 height 19
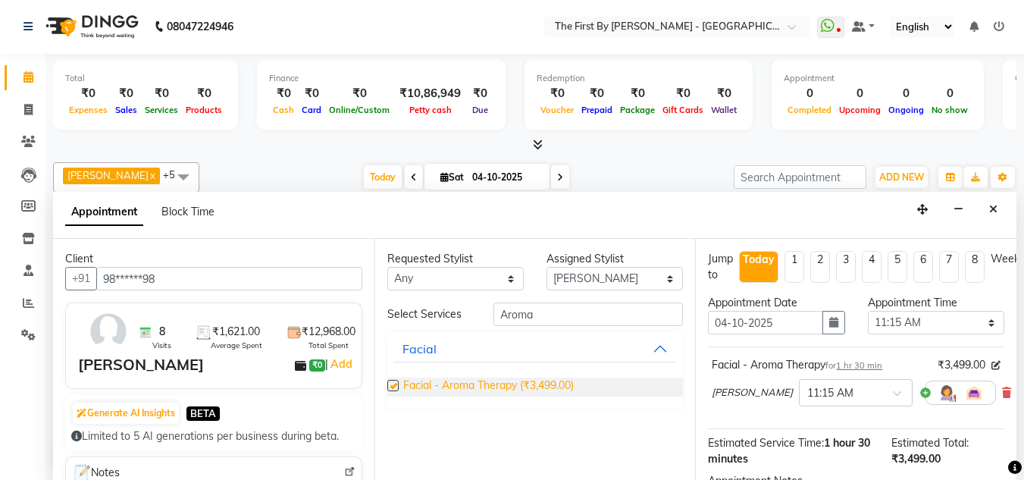
checkbox input "false"
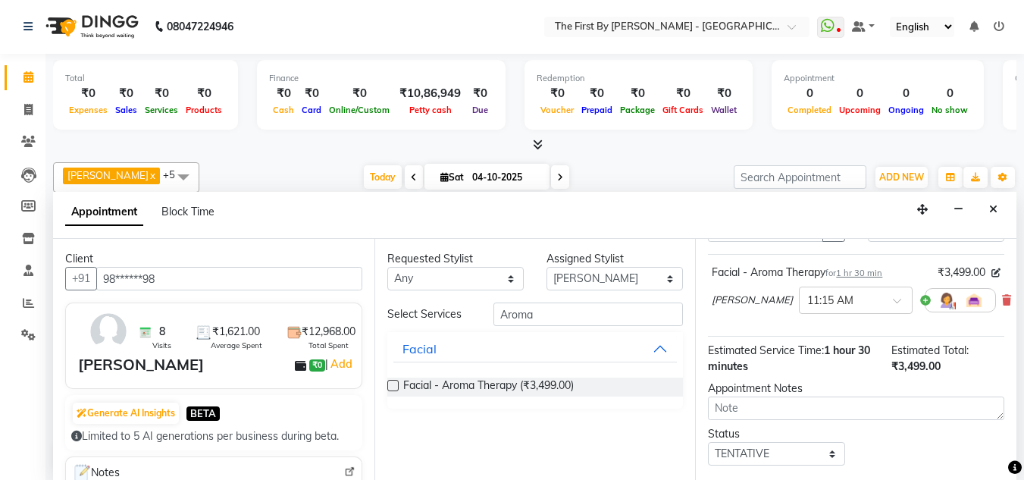
scroll to position [187, 0]
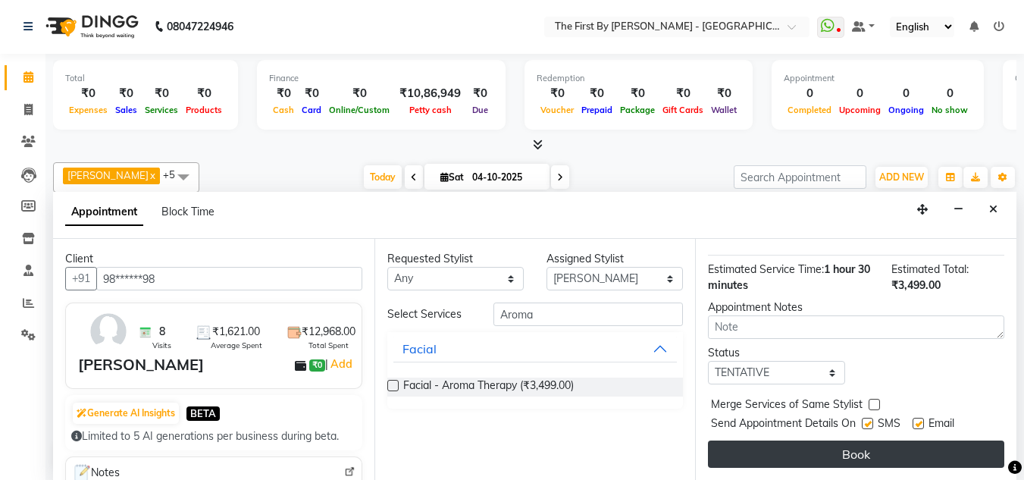
click at [866, 440] on button "Book" at bounding box center [856, 453] width 296 height 27
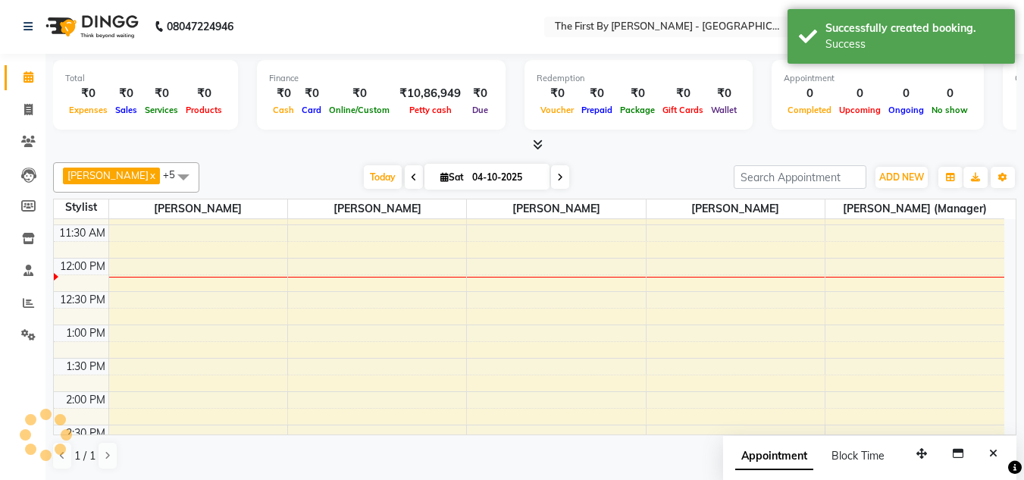
scroll to position [0, 0]
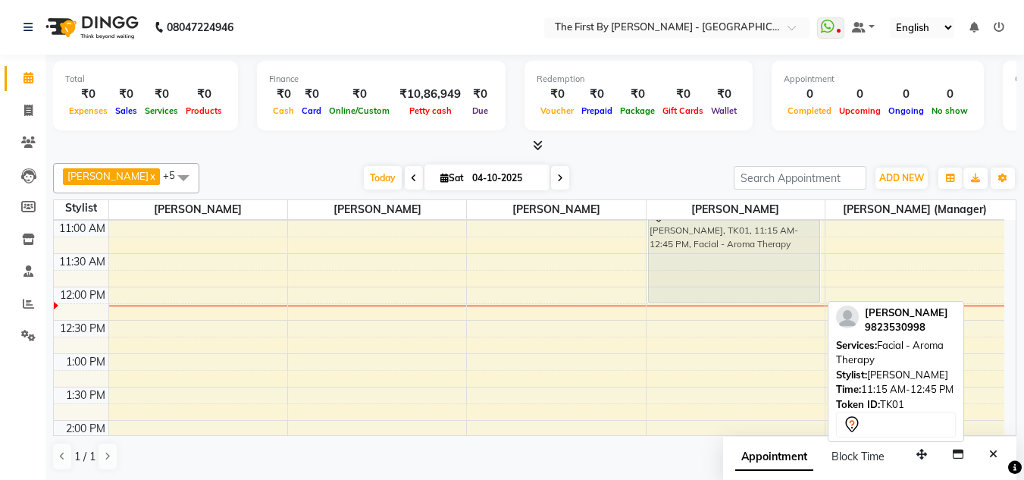
click at [762, 242] on div "[PERSON_NAME], TK01, 11:15 AM-12:45 PM, Facial - Aroma Therapy [PERSON_NAME], T…" at bounding box center [735, 453] width 178 height 866
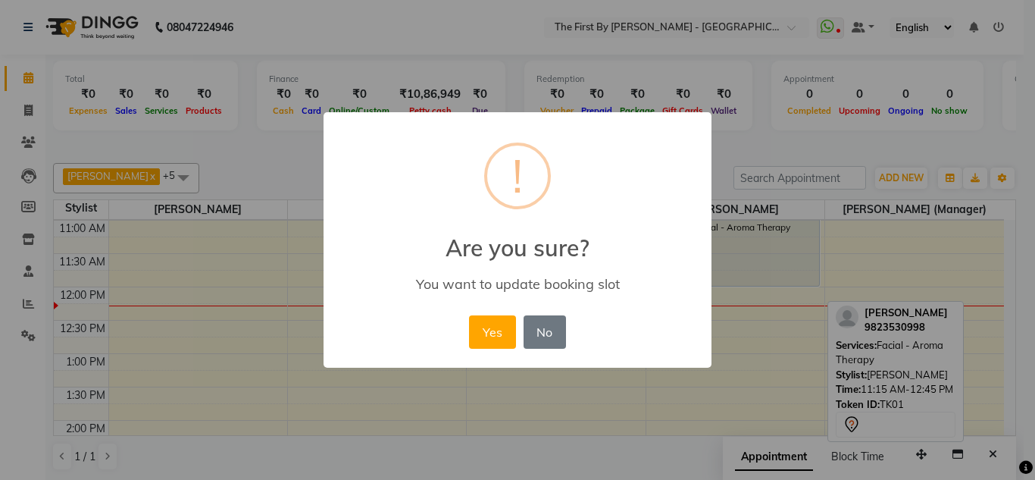
drag, startPoint x: 540, startPoint y: 326, endPoint x: 648, endPoint y: 303, distance: 110.7
click at [540, 325] on button "No" at bounding box center [545, 331] width 42 height 33
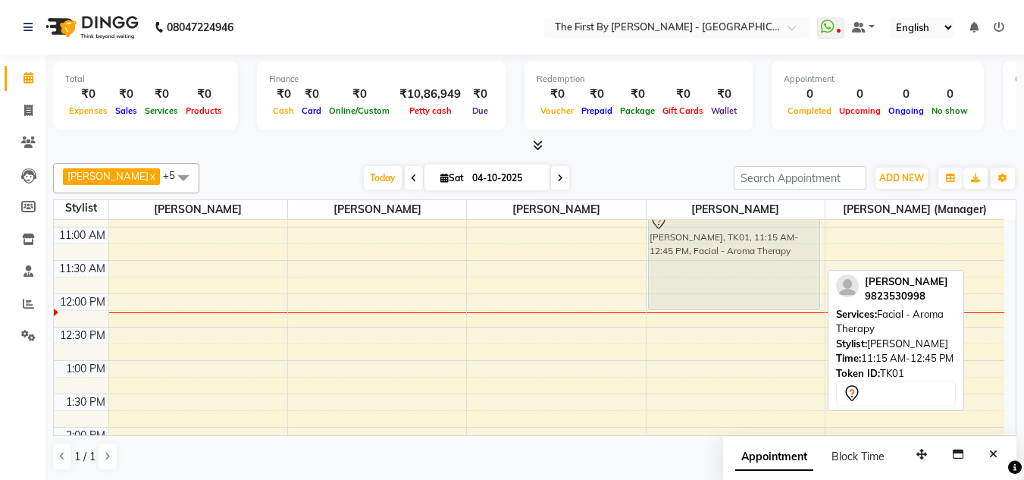
drag, startPoint x: 740, startPoint y: 273, endPoint x: 735, endPoint y: 248, distance: 25.6
click at [735, 248] on div "[PERSON_NAME], TK01, 11:15 AM-12:45 PM, Facial - Aroma Therapy [PERSON_NAME], T…" at bounding box center [735, 460] width 178 height 866
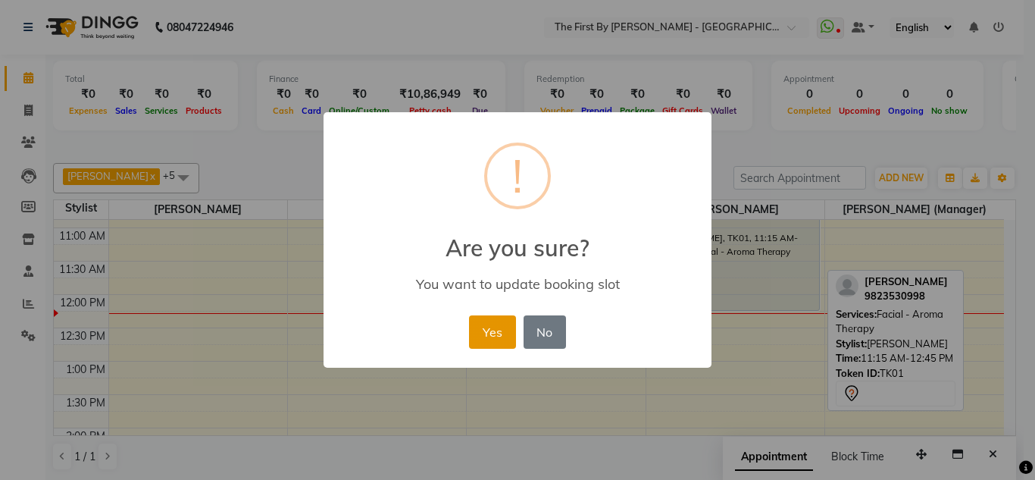
click at [479, 327] on button "Yes" at bounding box center [492, 331] width 46 height 33
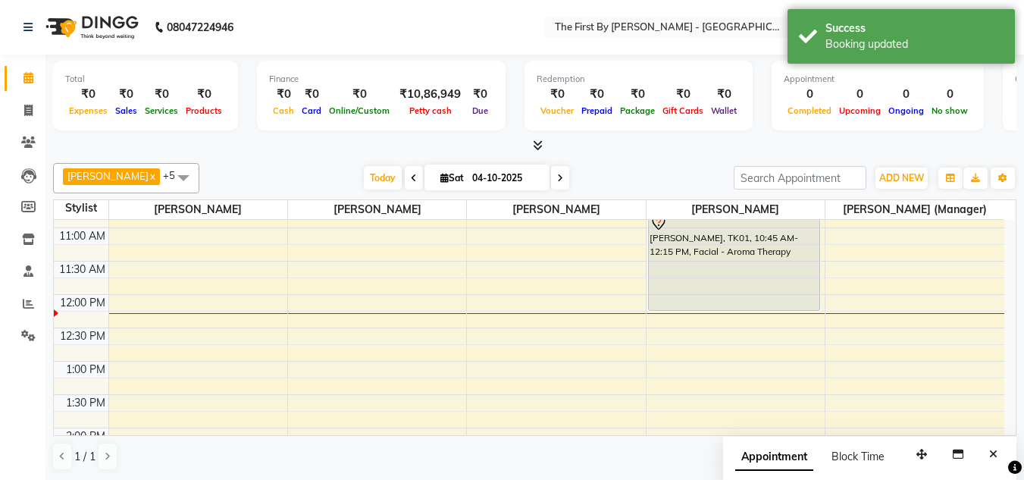
drag, startPoint x: 971, startPoint y: 34, endPoint x: 823, endPoint y: 192, distance: 216.6
click at [971, 34] on div "Success" at bounding box center [914, 28] width 178 height 16
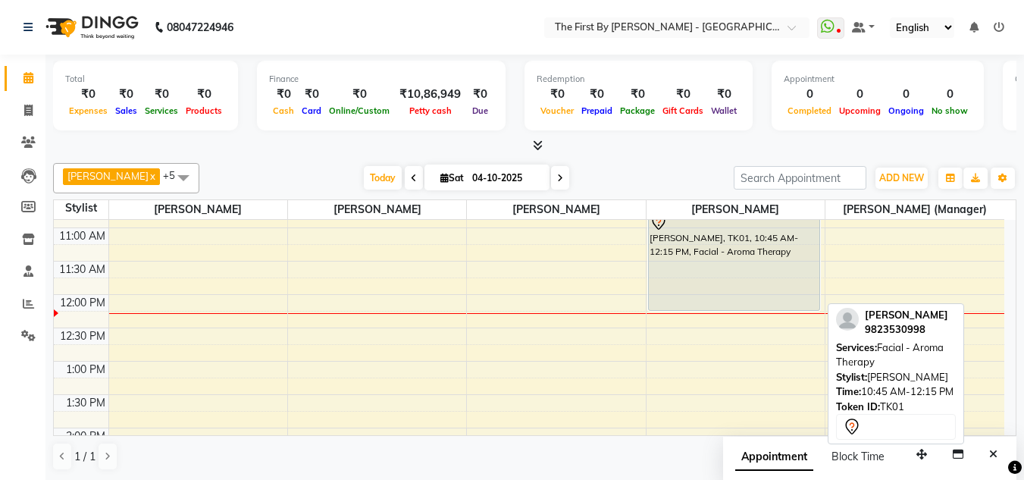
click at [753, 322] on div "8:00 AM 8:30 AM 9:00 AM 9:30 AM 10:00 AM 10:30 AM 11:00 AM 11:30 AM 12:00 PM 12…" at bounding box center [529, 461] width 950 height 866
select select "49058"
select select "tentative"
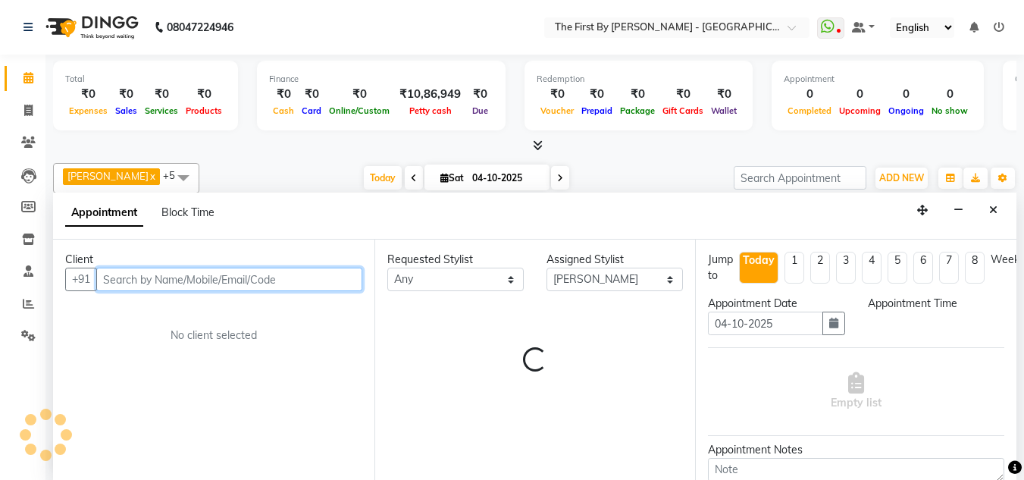
scroll to position [1, 0]
select select "735"
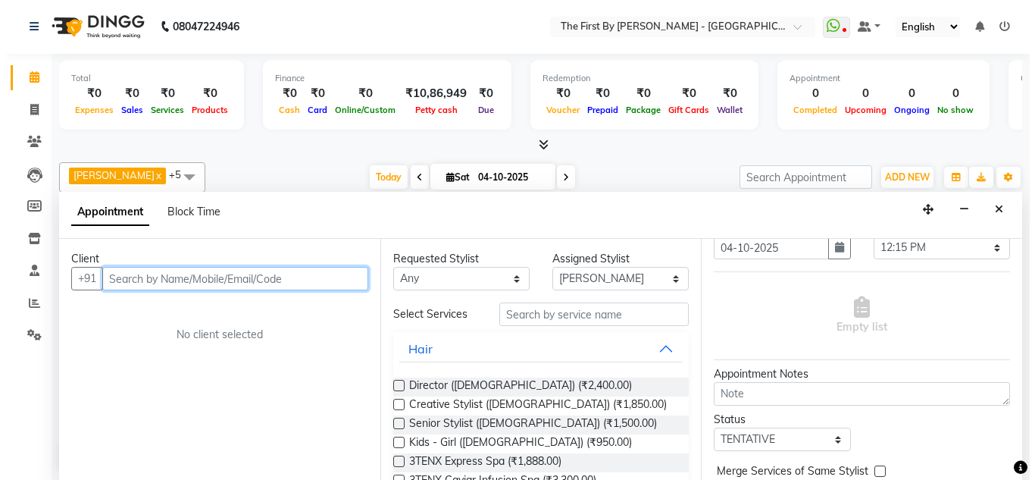
scroll to position [155, 0]
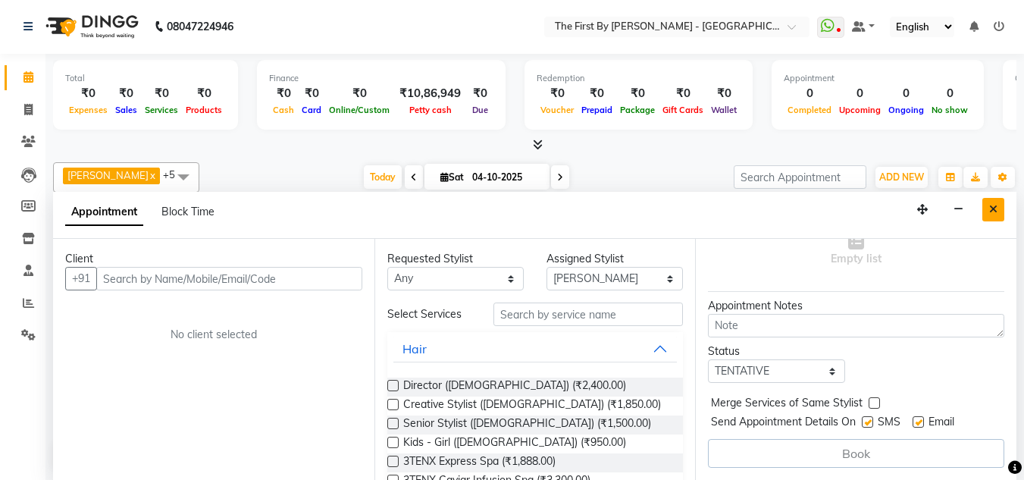
click at [1002, 208] on button "Close" at bounding box center [993, 209] width 22 height 23
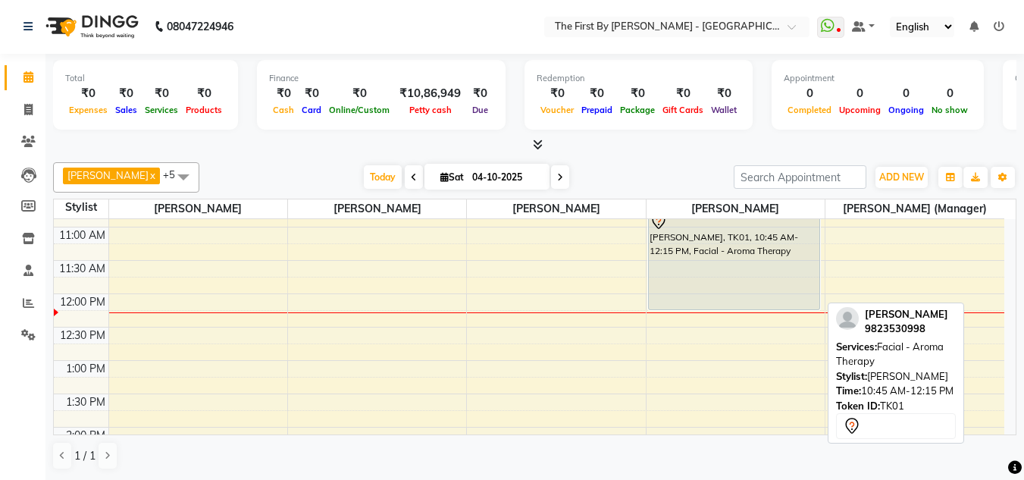
click at [727, 271] on div "[PERSON_NAME], TK01, 10:45 AM-12:15 PM, Facial - Aroma Therapy" at bounding box center [734, 260] width 171 height 98
click at [720, 261] on div "[PERSON_NAME], TK01, 10:45 AM-12:15 PM, Facial - Aroma Therapy" at bounding box center [734, 260] width 171 height 98
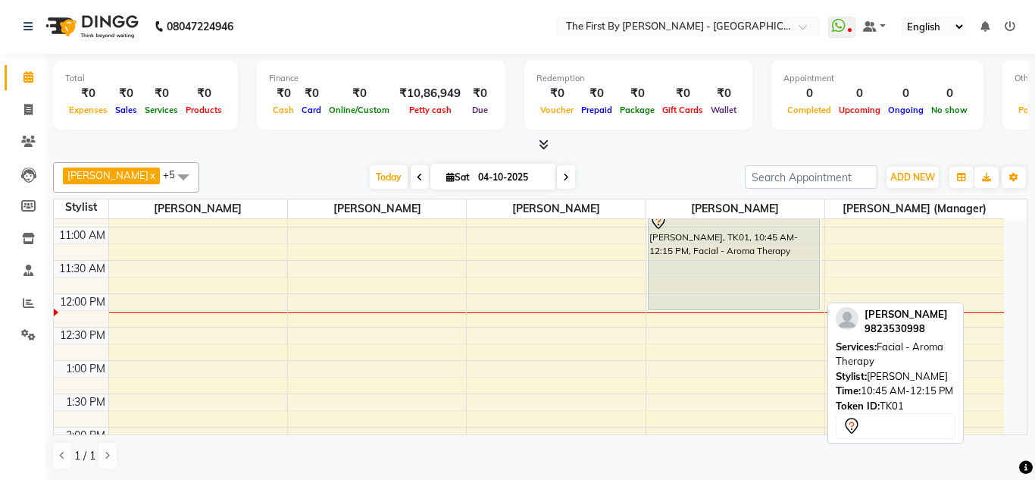
select select "7"
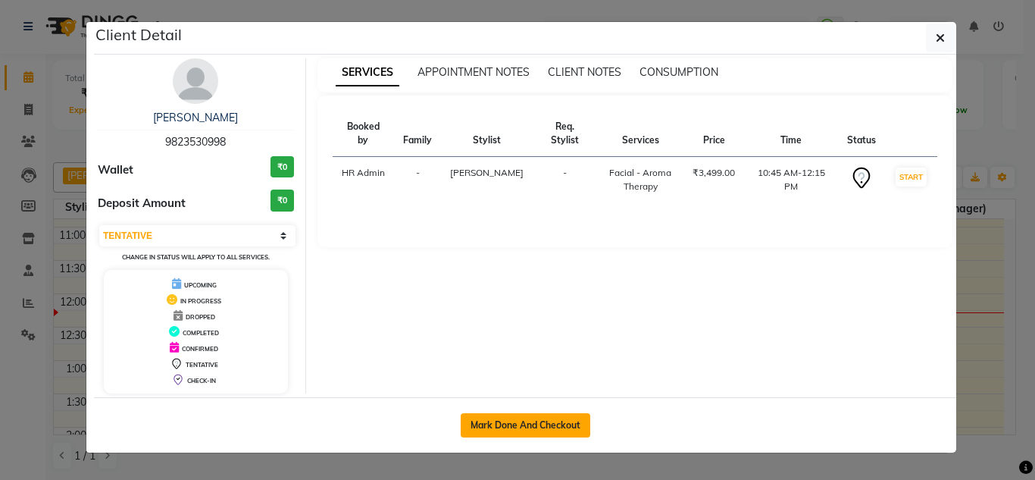
click at [549, 426] on button "Mark Done And Checkout" at bounding box center [526, 425] width 130 height 24
select select "service"
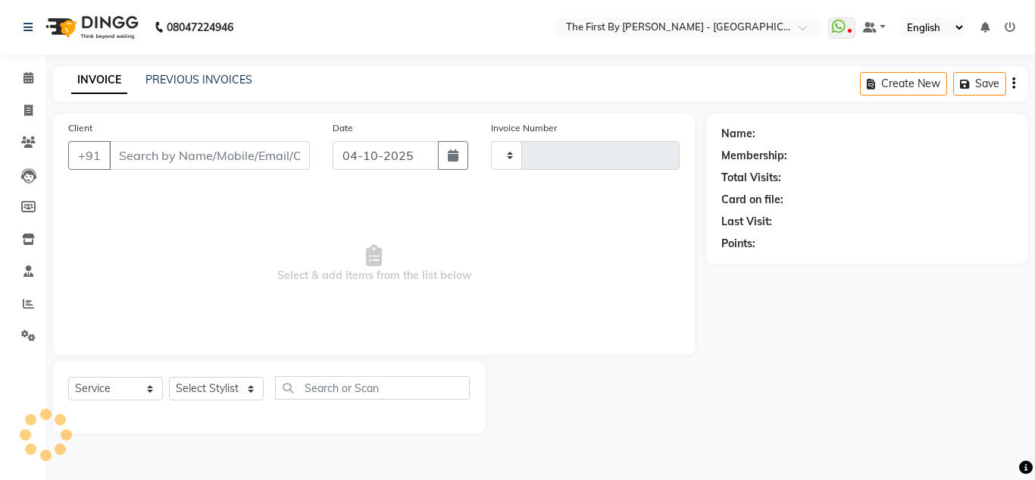
type input "0606"
type input "98******98"
select select "6407"
select select "49058"
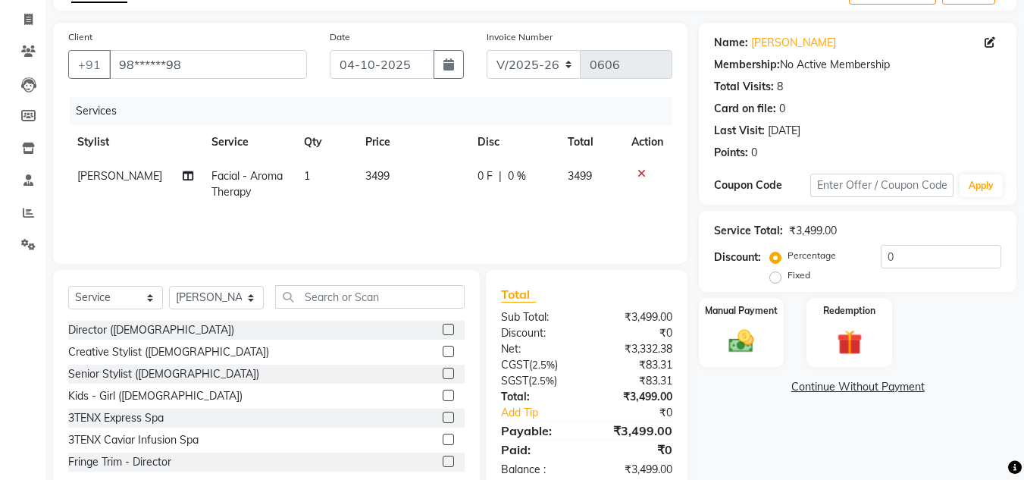
scroll to position [127, 0]
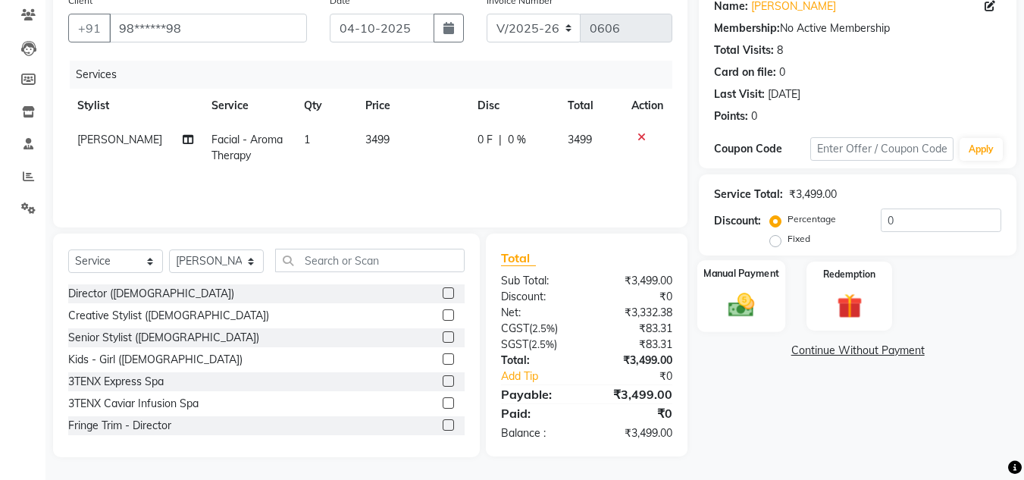
click at [775, 274] on label "Manual Payment" at bounding box center [741, 273] width 76 height 14
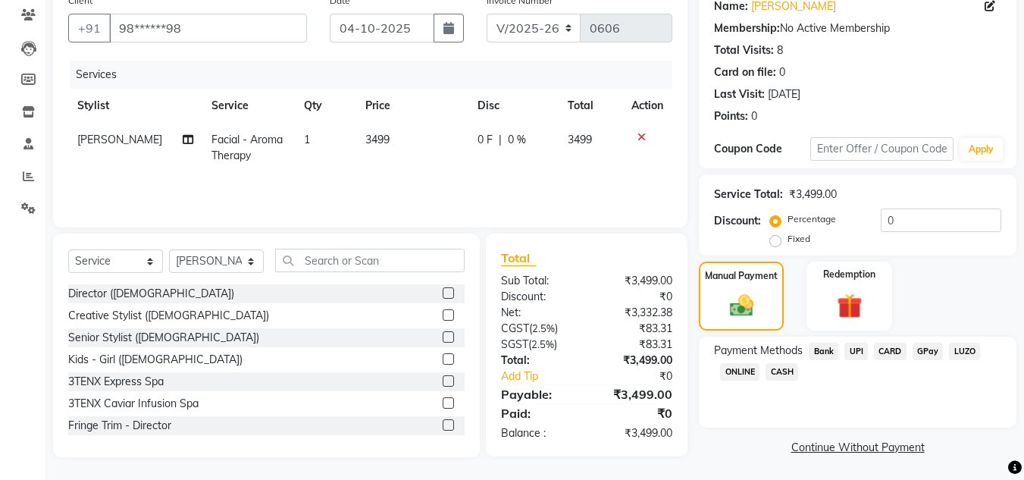
click at [882, 349] on span "CARD" at bounding box center [890, 351] width 33 height 17
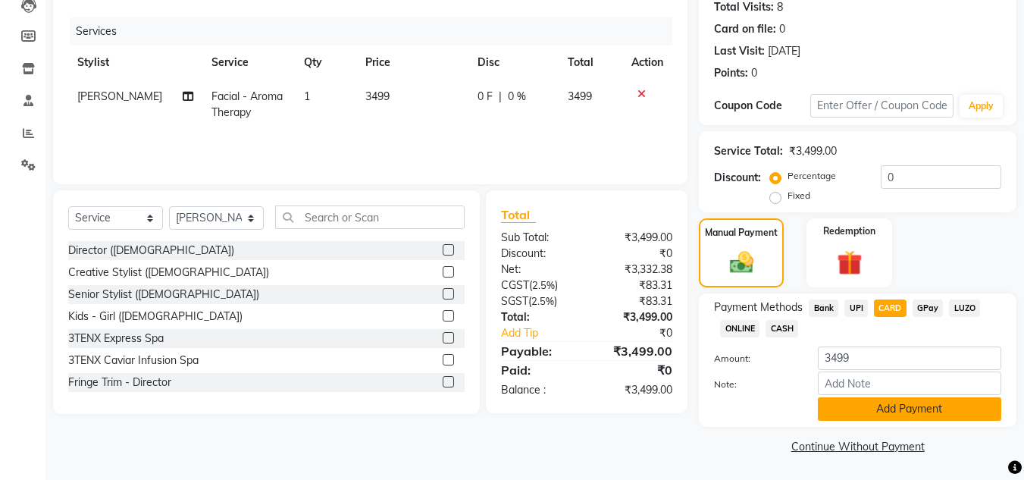
scroll to position [171, 0]
click at [902, 407] on button "Add Payment" at bounding box center [909, 407] width 183 height 23
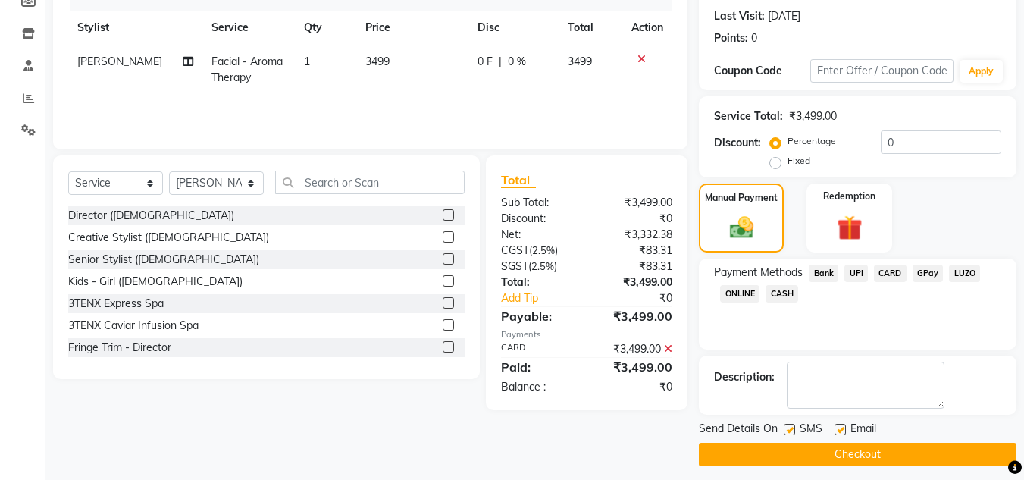
scroll to position [214, 0]
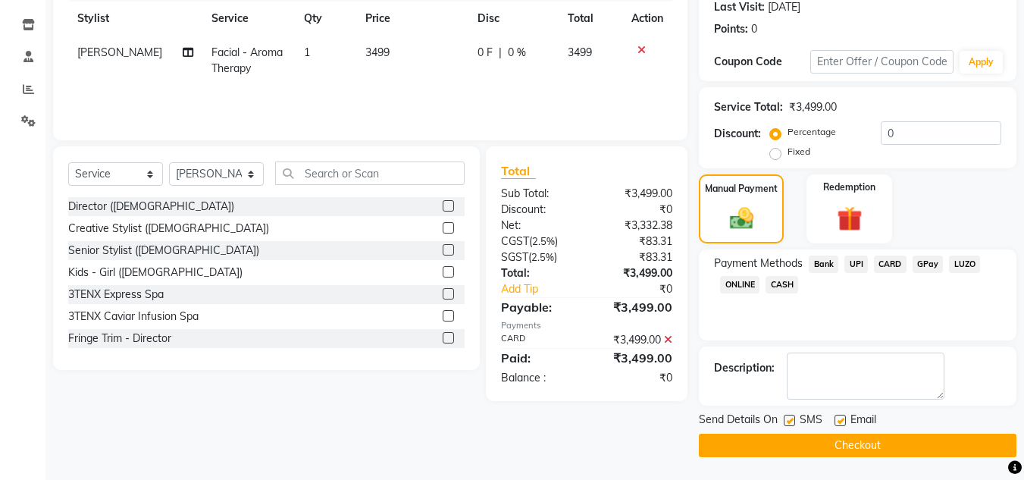
click at [771, 448] on button "Checkout" at bounding box center [858, 444] width 318 height 23
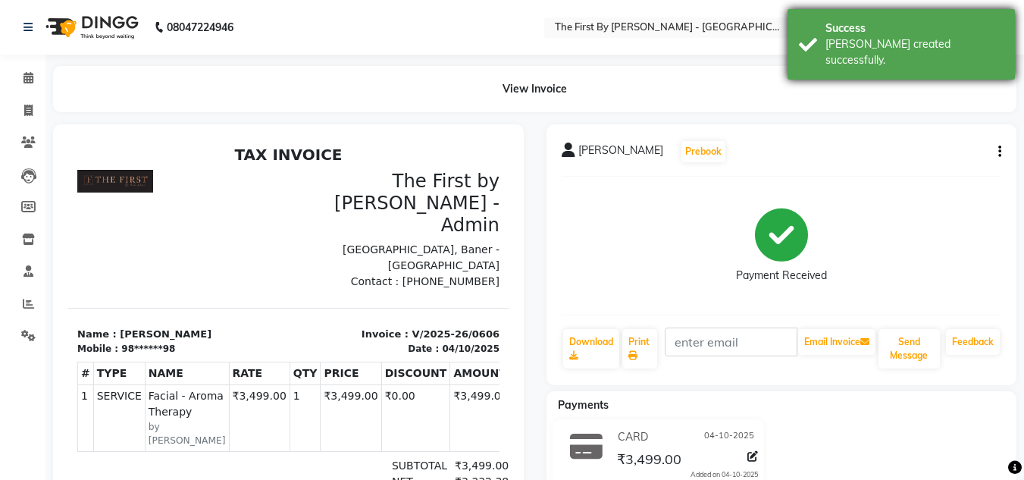
click at [840, 52] on div "Success [PERSON_NAME] created successfully." at bounding box center [900, 44] width 227 height 70
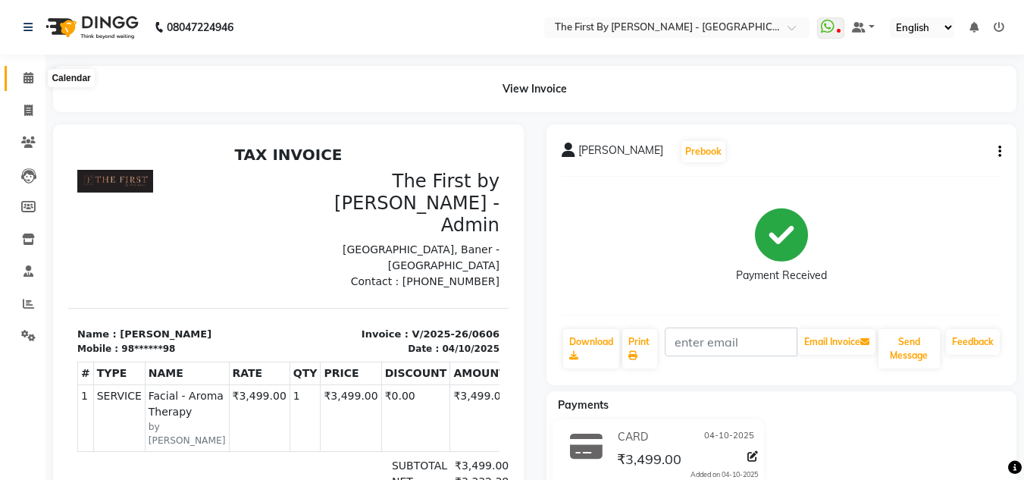
click at [28, 73] on icon at bounding box center [28, 77] width 10 height 11
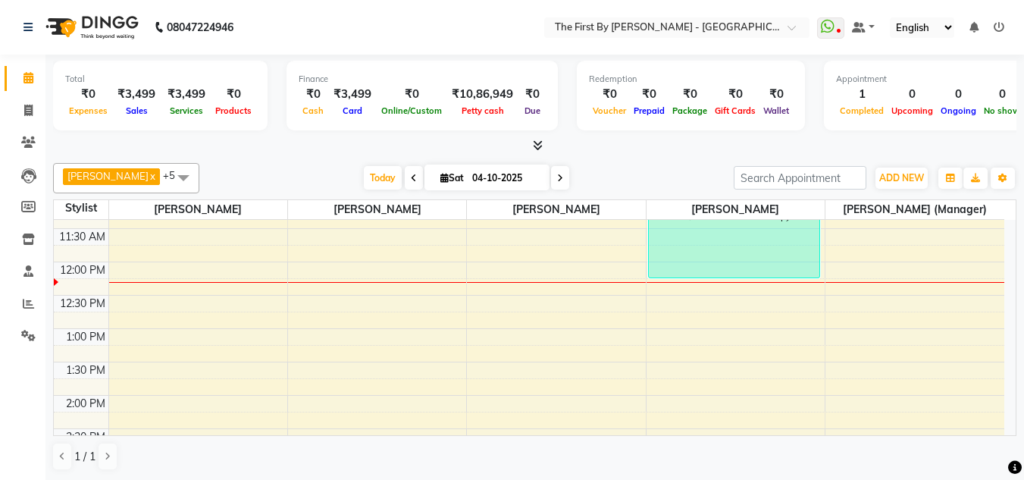
scroll to position [152, 0]
